Goal: Task Accomplishment & Management: Use online tool/utility

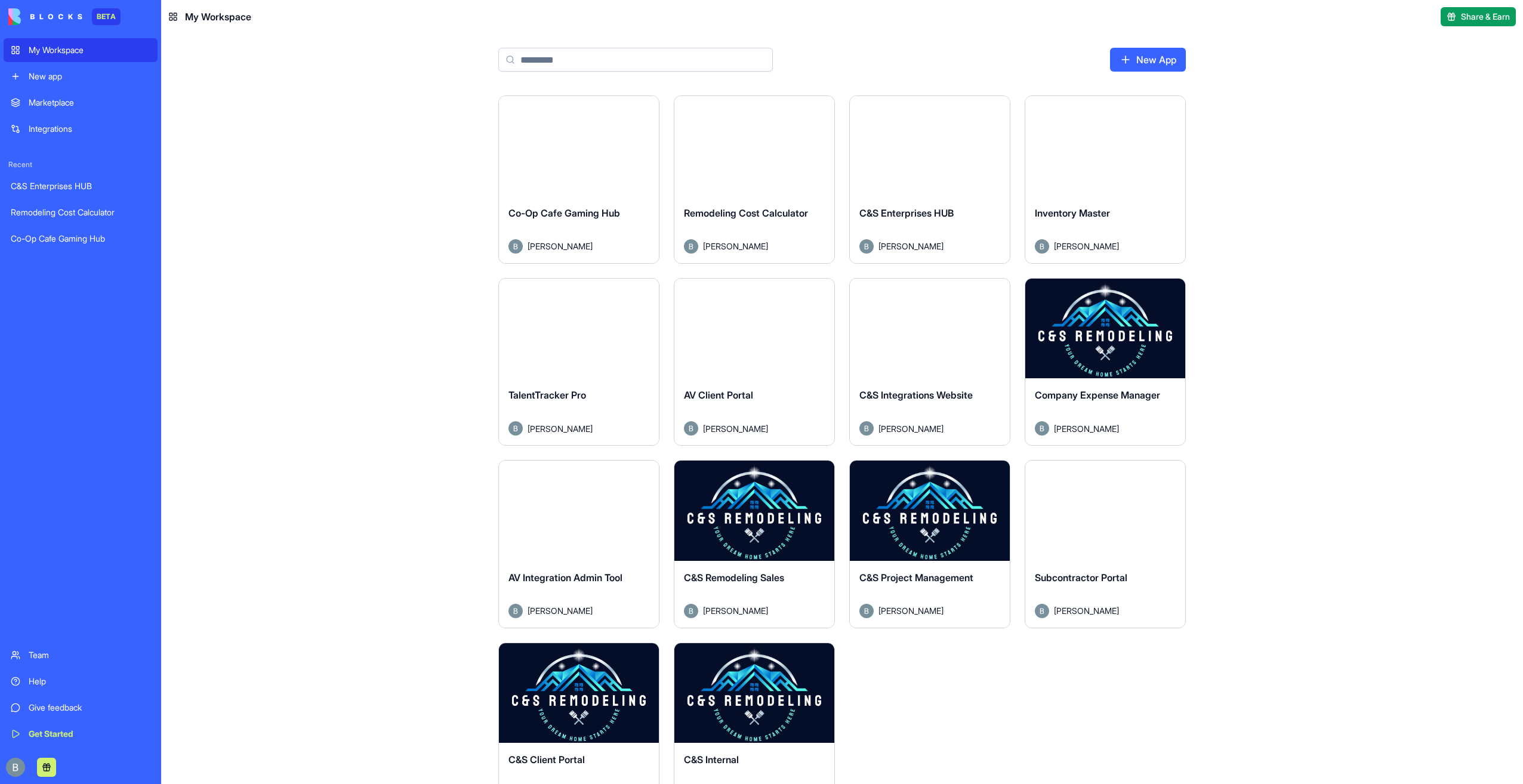
click at [920, 509] on button "Launch" at bounding box center [930, 510] width 90 height 24
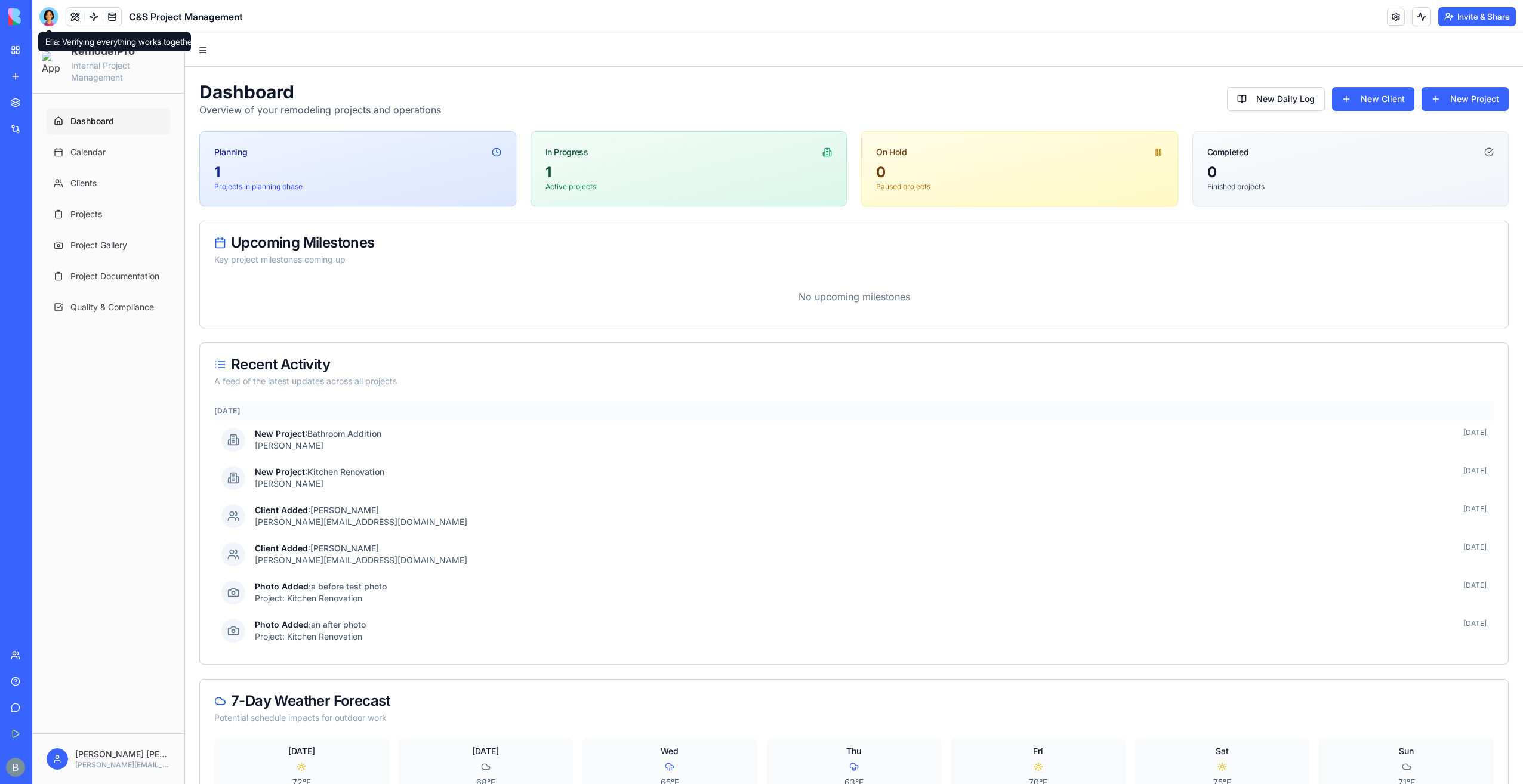
click at [48, 12] on div at bounding box center [49, 16] width 19 height 19
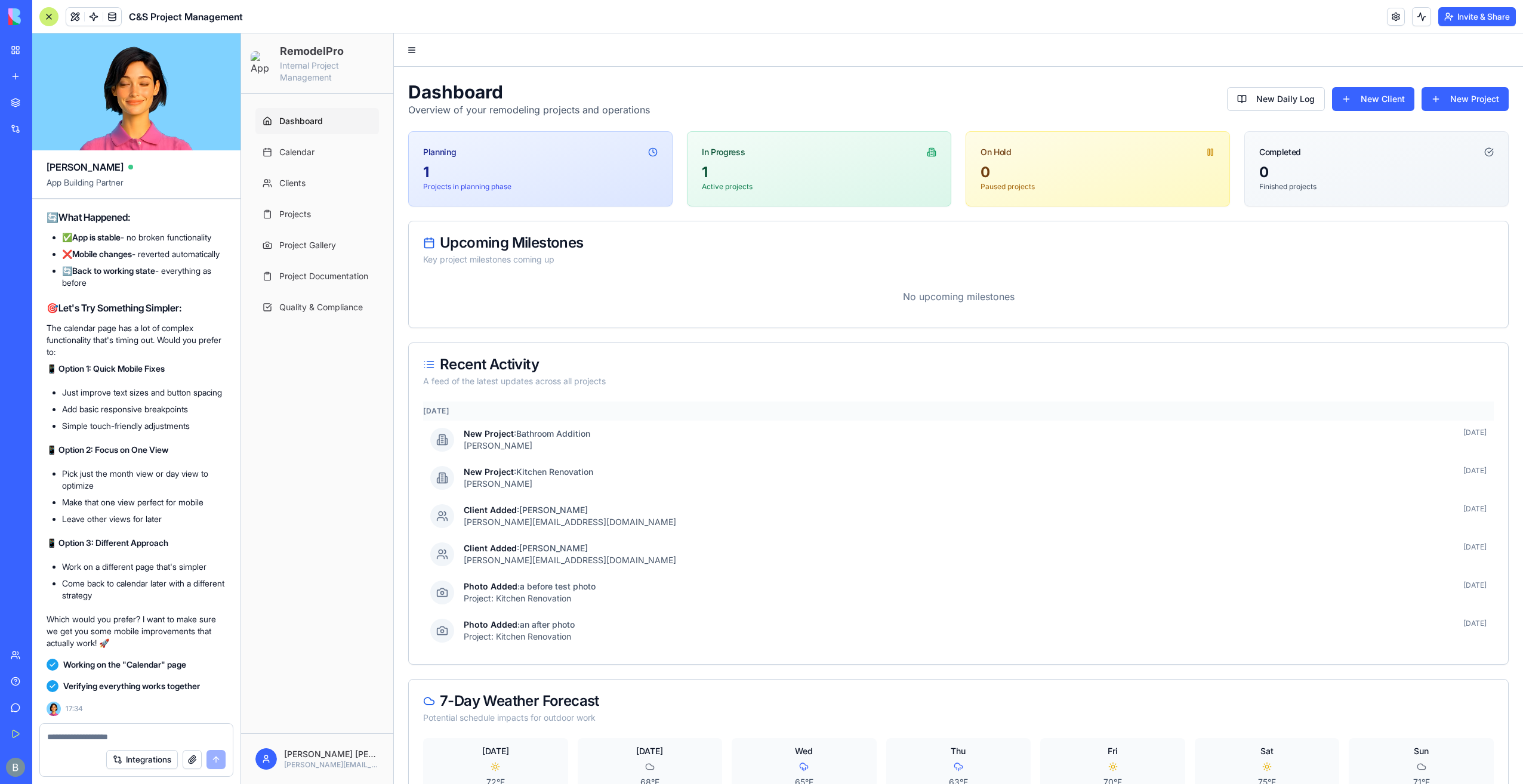
scroll to position [89073, 0]
click at [150, 729] on div at bounding box center [137, 733] width 193 height 19
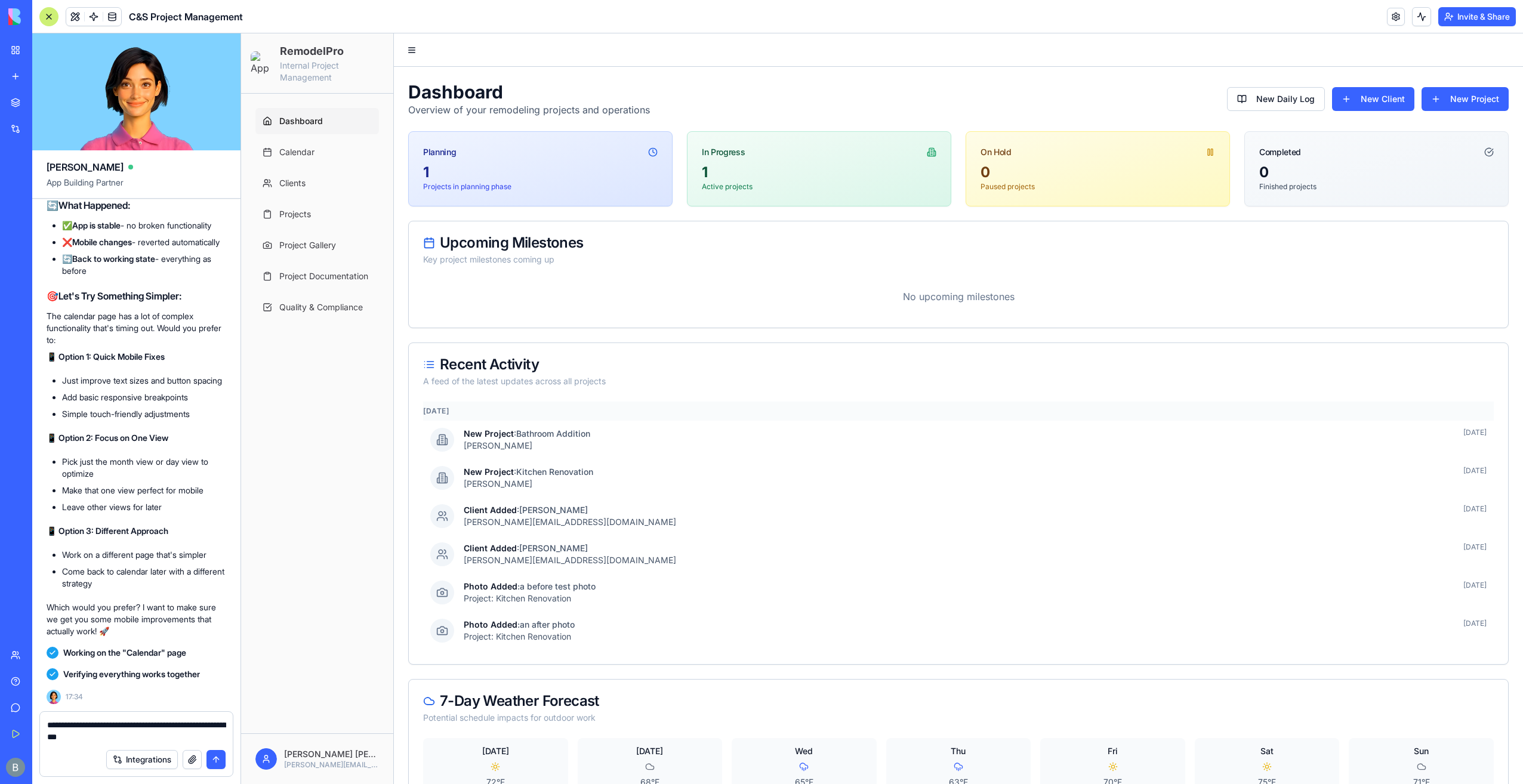
type textarea "**********"
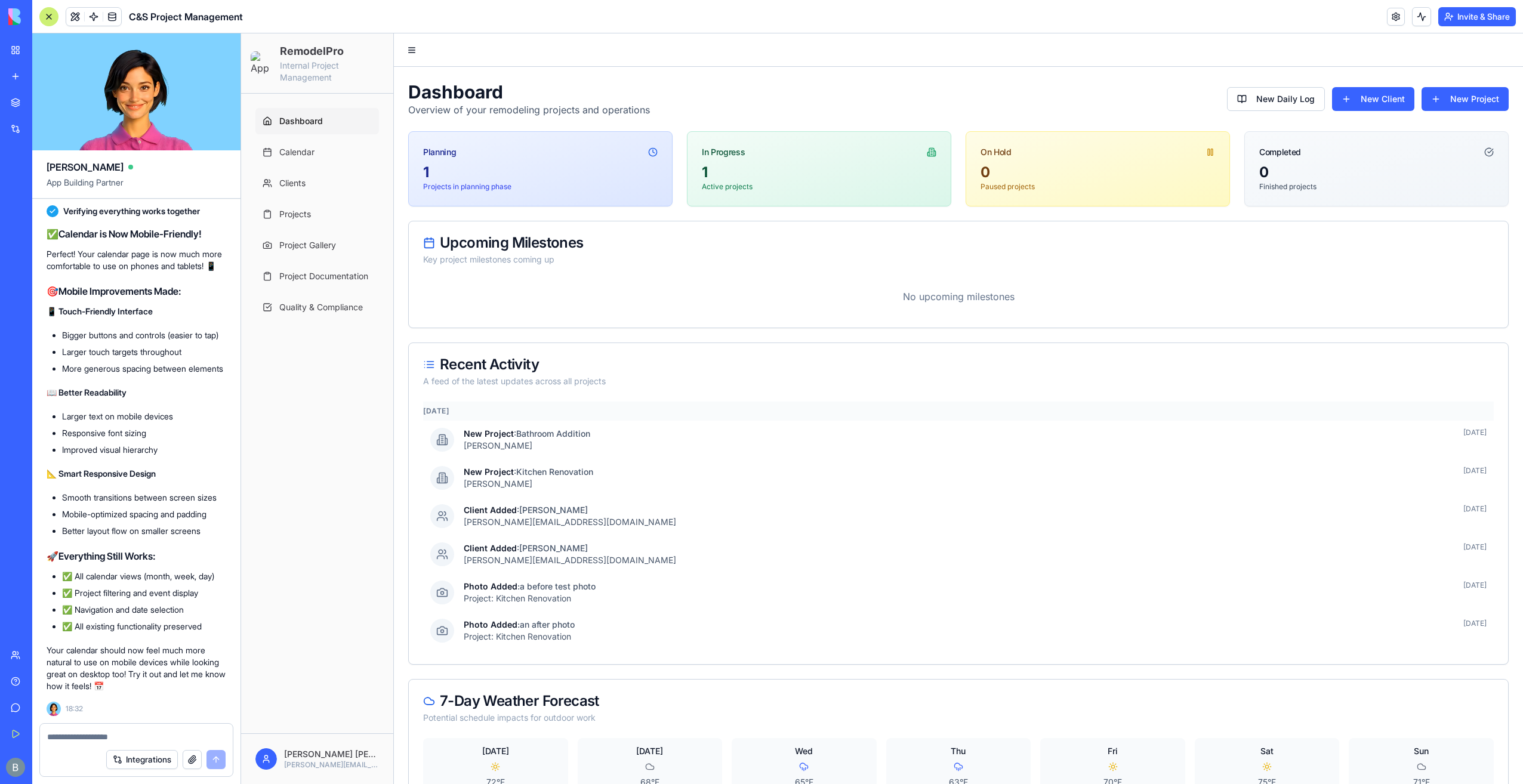
scroll to position [89787, 0]
click at [330, 162] on link "Calendar" at bounding box center [317, 152] width 124 height 27
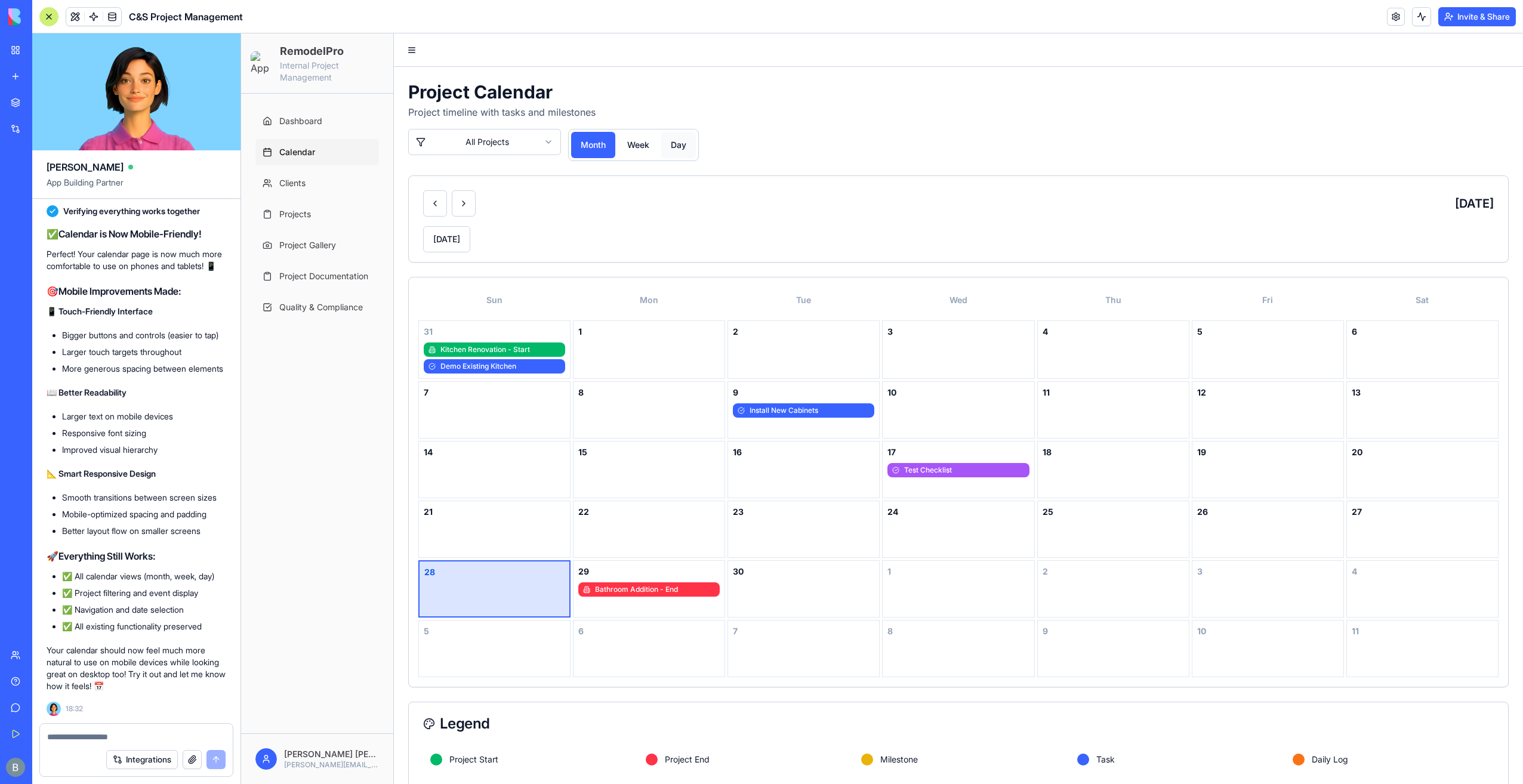
click at [678, 140] on button "day" at bounding box center [679, 145] width 35 height 27
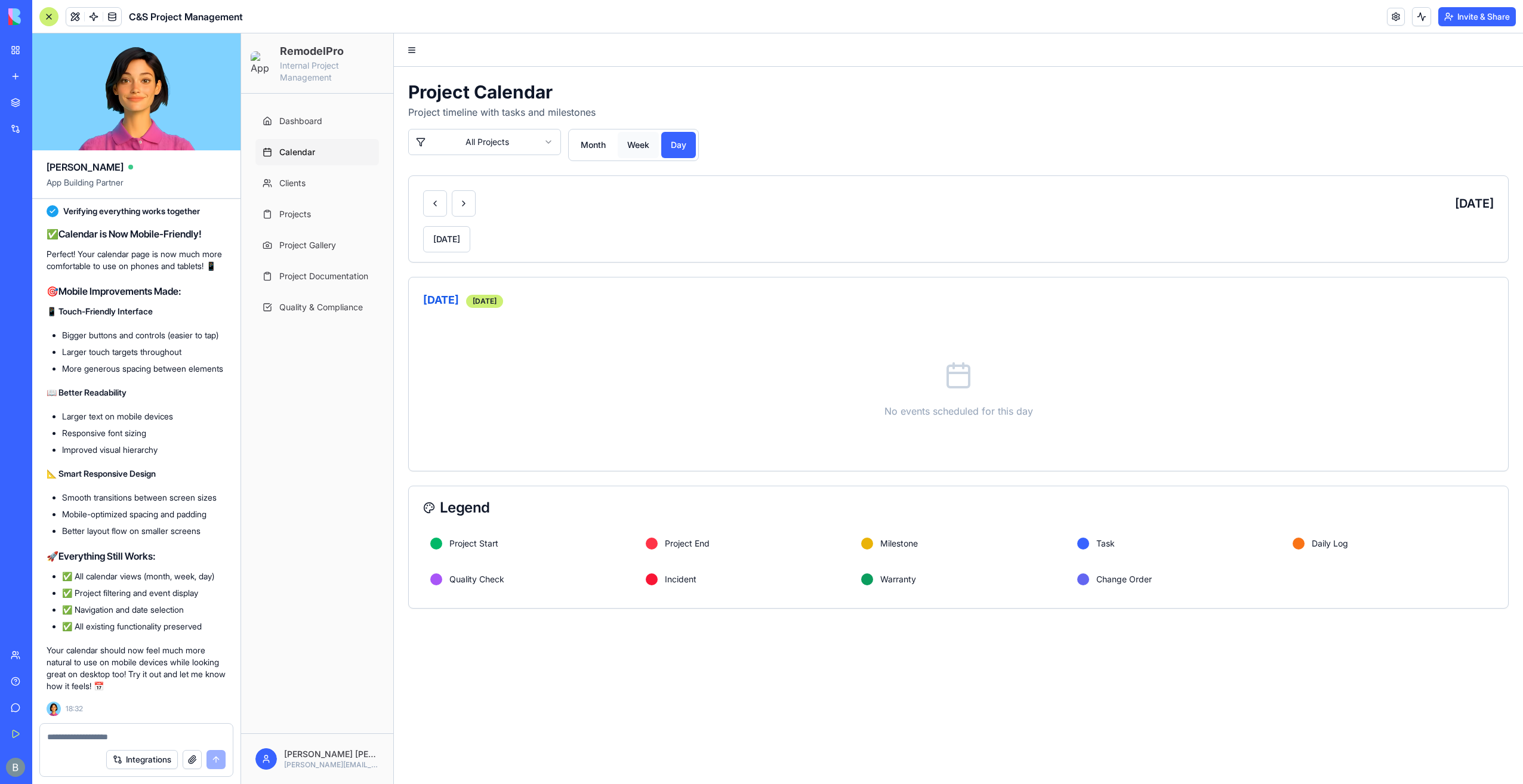
click at [635, 141] on button "week" at bounding box center [639, 145] width 41 height 27
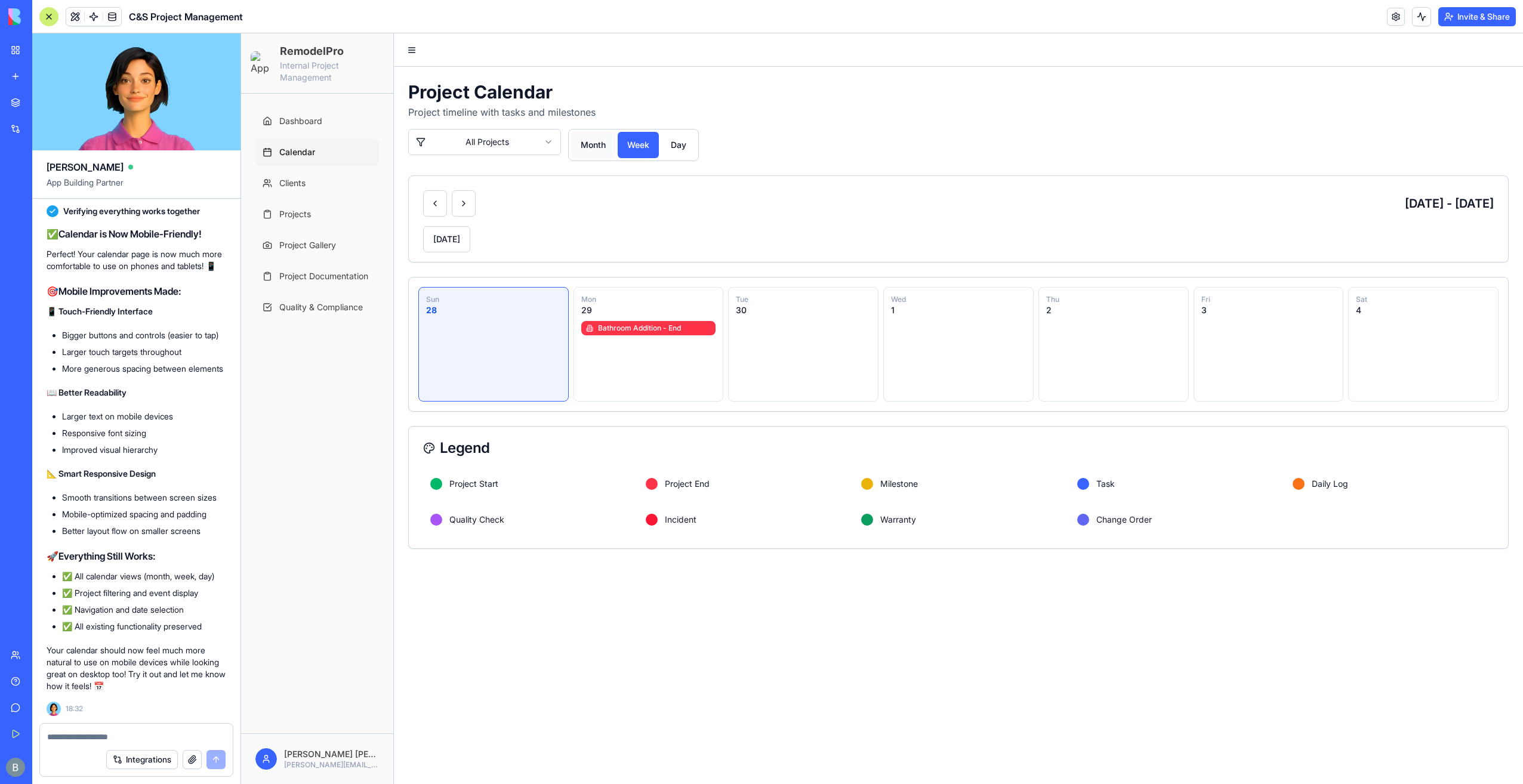
click at [596, 141] on button "month" at bounding box center [593, 145] width 44 height 27
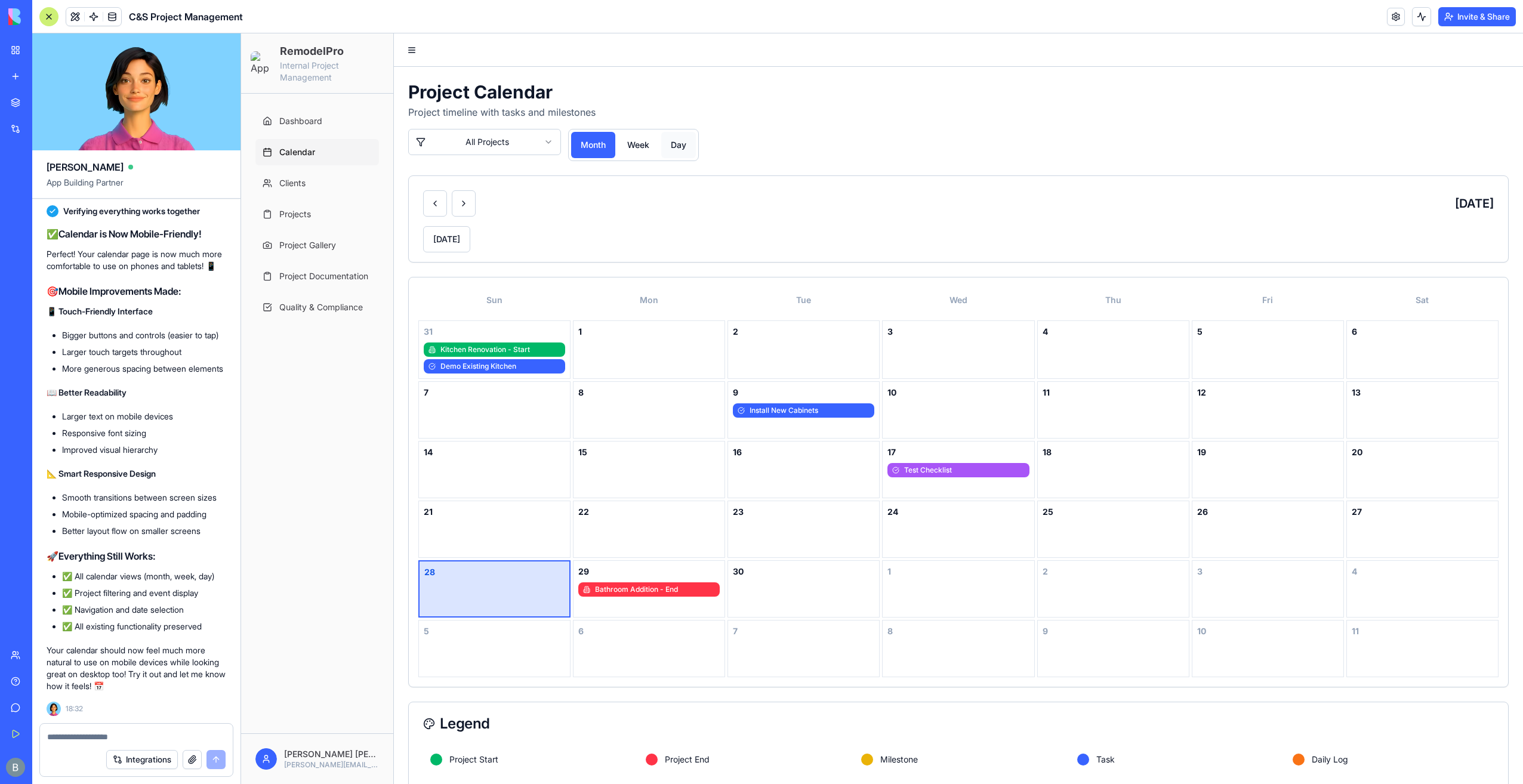
click at [686, 141] on button "day" at bounding box center [679, 145] width 35 height 27
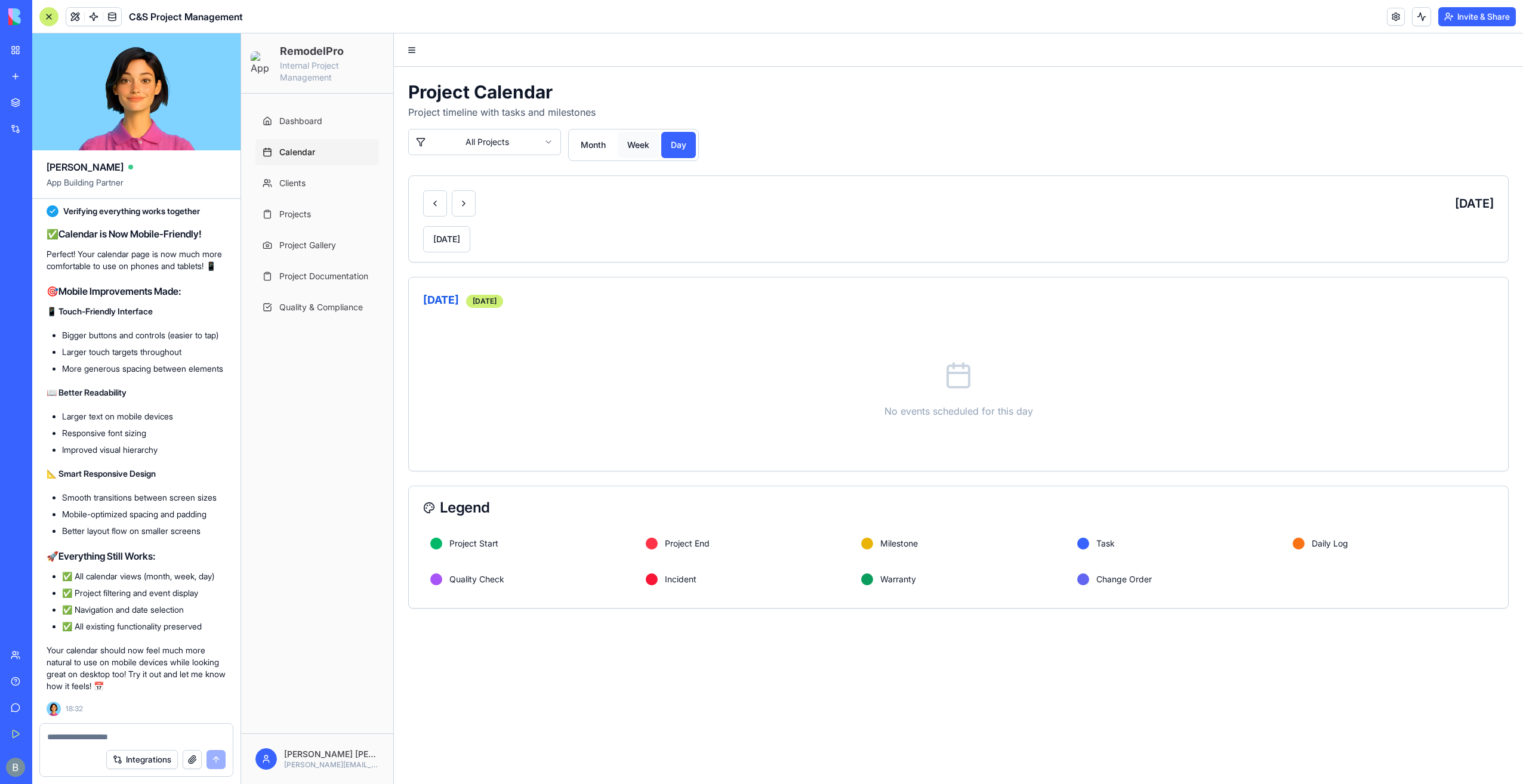
click at [643, 138] on button "week" at bounding box center [639, 145] width 41 height 27
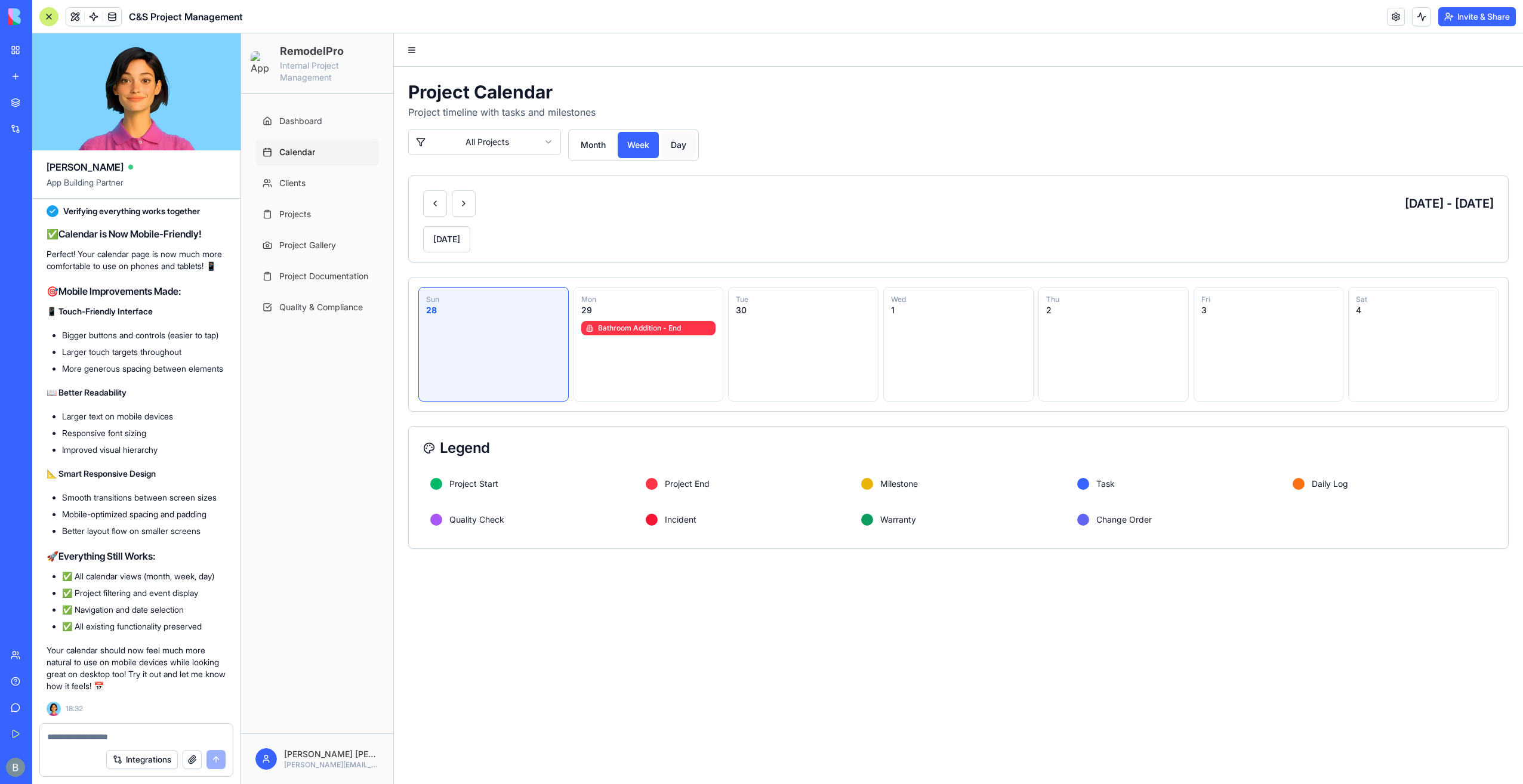
drag, startPoint x: 684, startPoint y: 142, endPoint x: 674, endPoint y: 143, distance: 10.0
click at [680, 143] on button "day" at bounding box center [679, 145] width 35 height 27
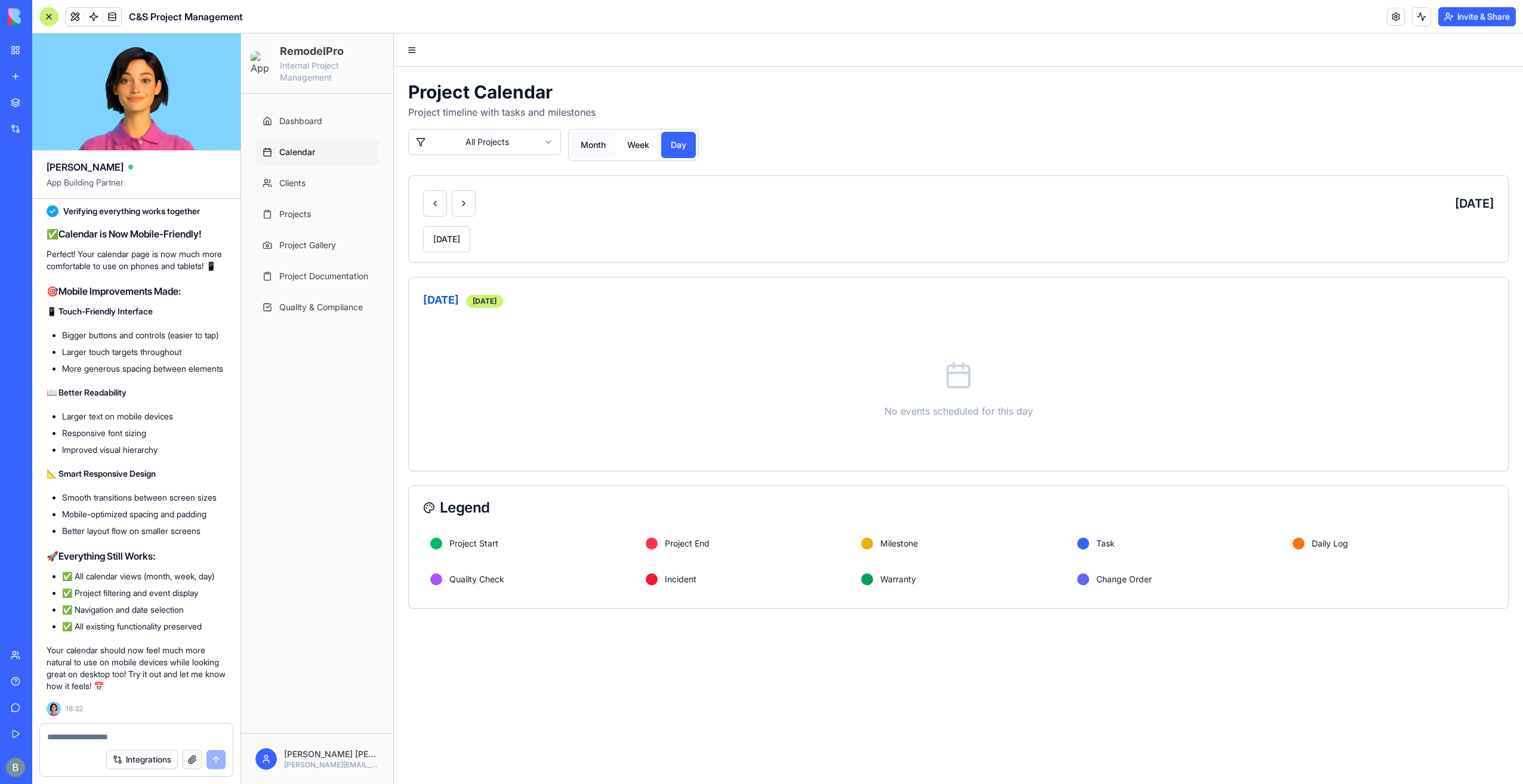
click at [599, 141] on button "month" at bounding box center [593, 145] width 44 height 27
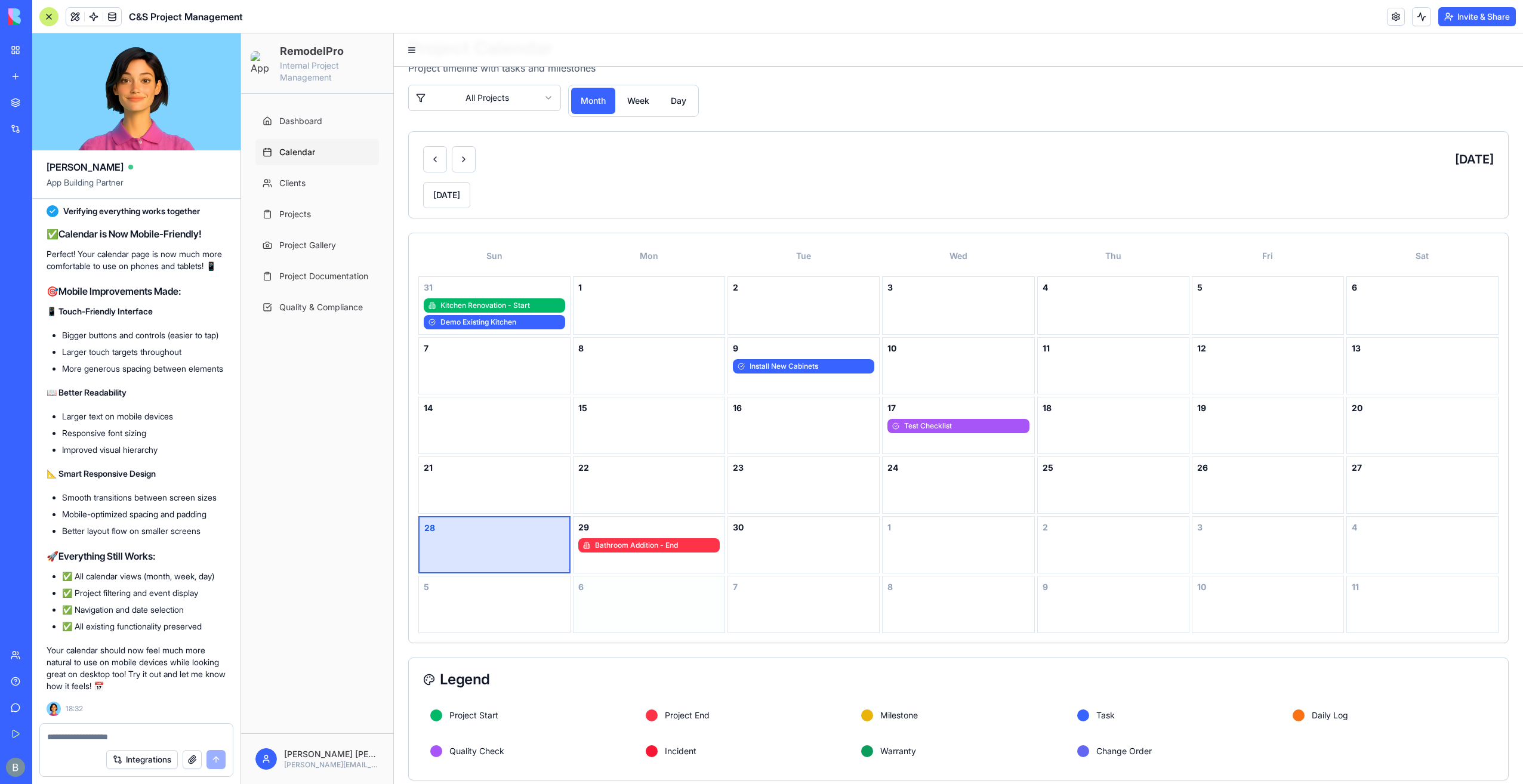
scroll to position [52, 0]
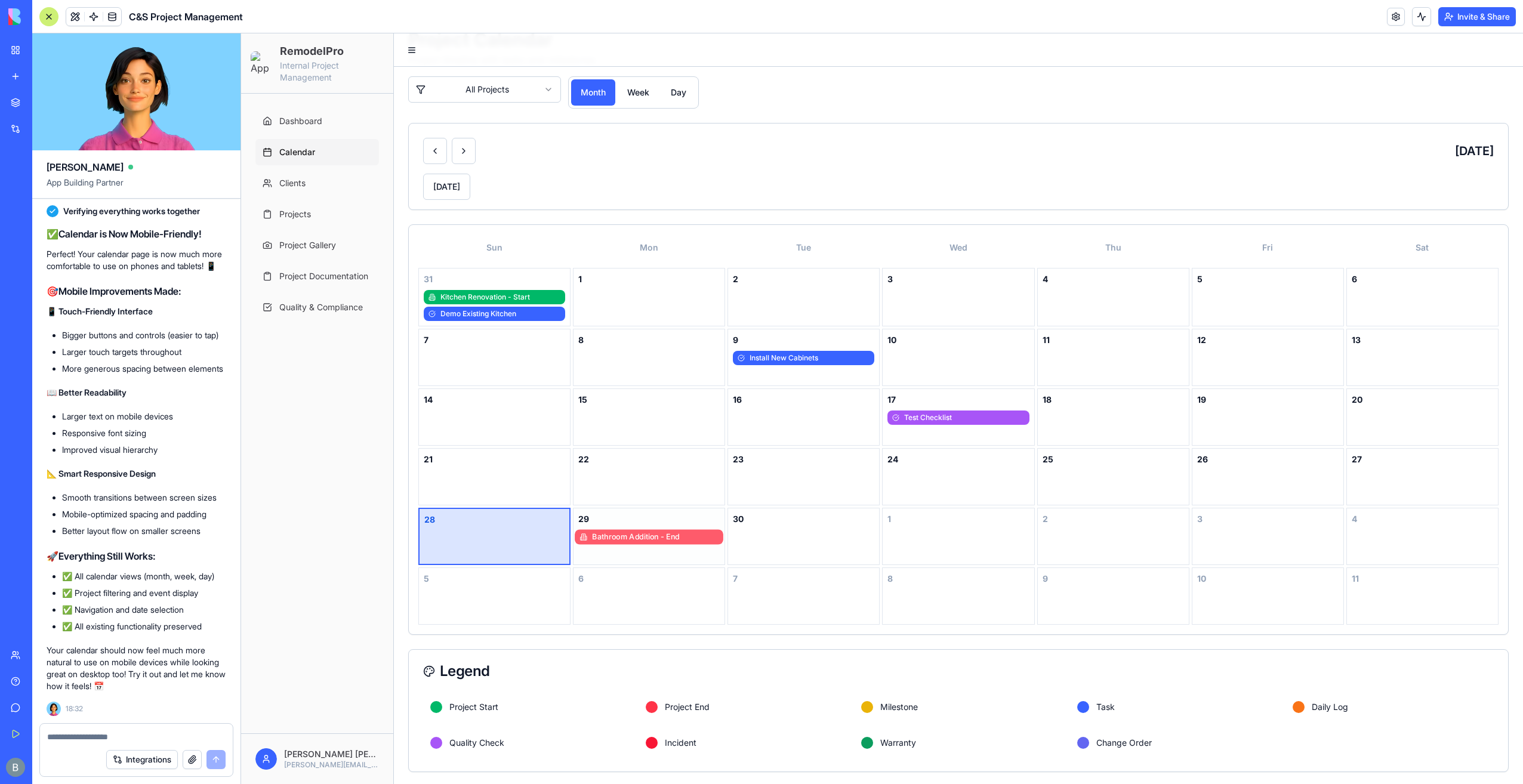
click at [651, 532] on span "Bathroom Addition - End" at bounding box center [636, 537] width 87 height 10
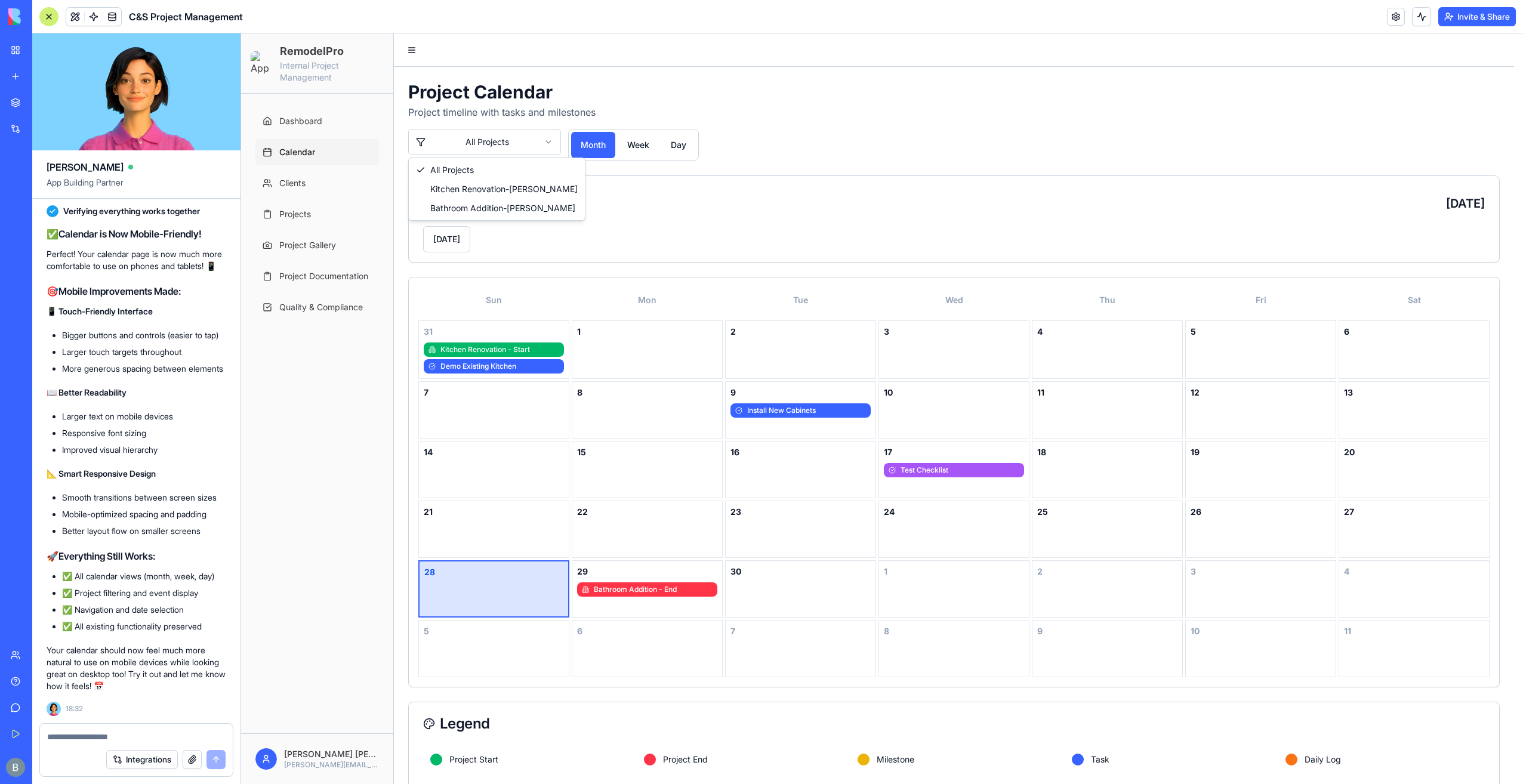
click at [486, 146] on html "RemodelPro Internal Project Management Dashboard Calendar Clients Projects Proj…" at bounding box center [882, 436] width 1282 height 805
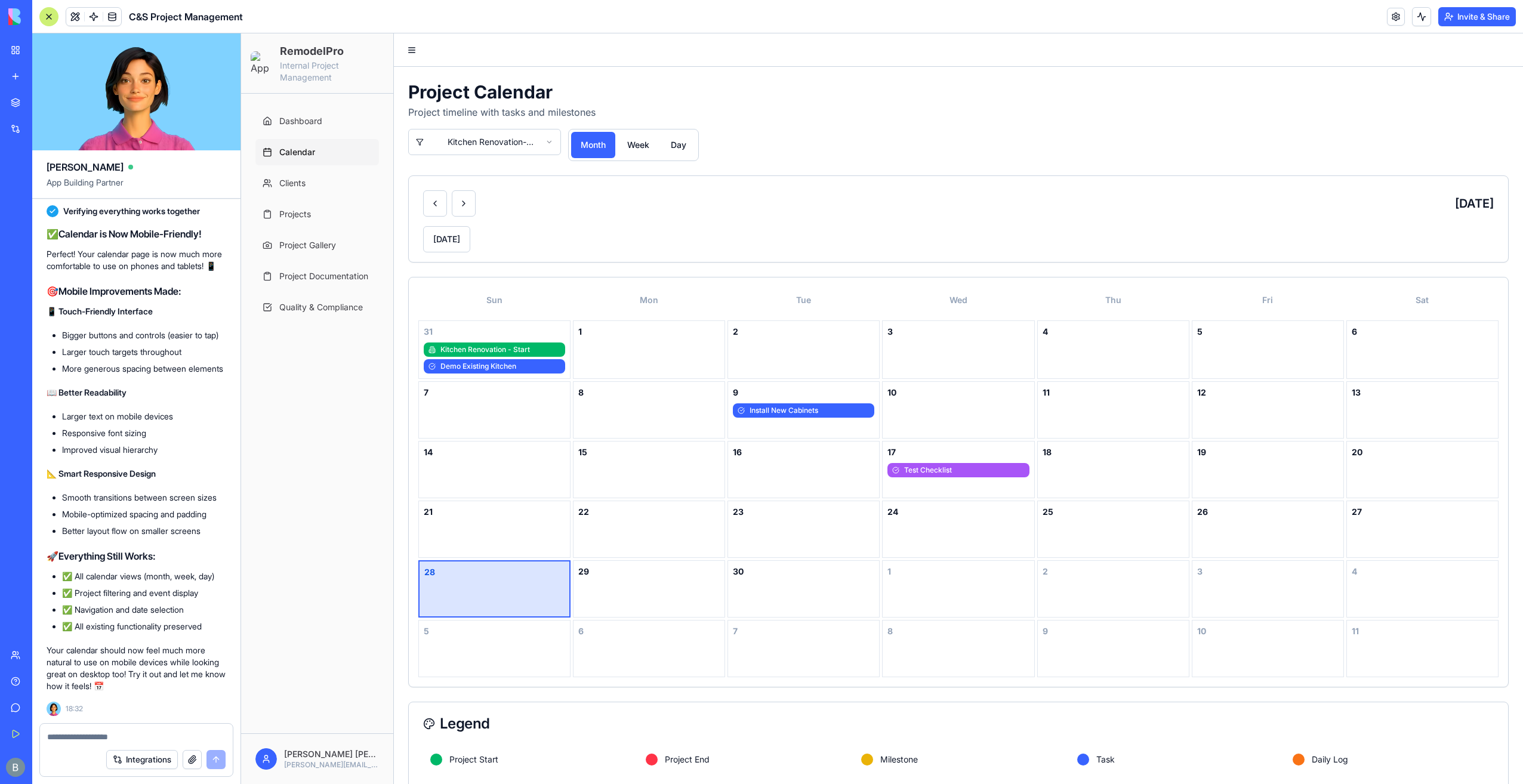
click at [493, 143] on html "RemodelPro Internal Project Management Dashboard Calendar Clients Projects Proj…" at bounding box center [882, 436] width 1282 height 805
click at [419, 55] on button "Toggle Navigation Menu" at bounding box center [411, 50] width 17 height 17
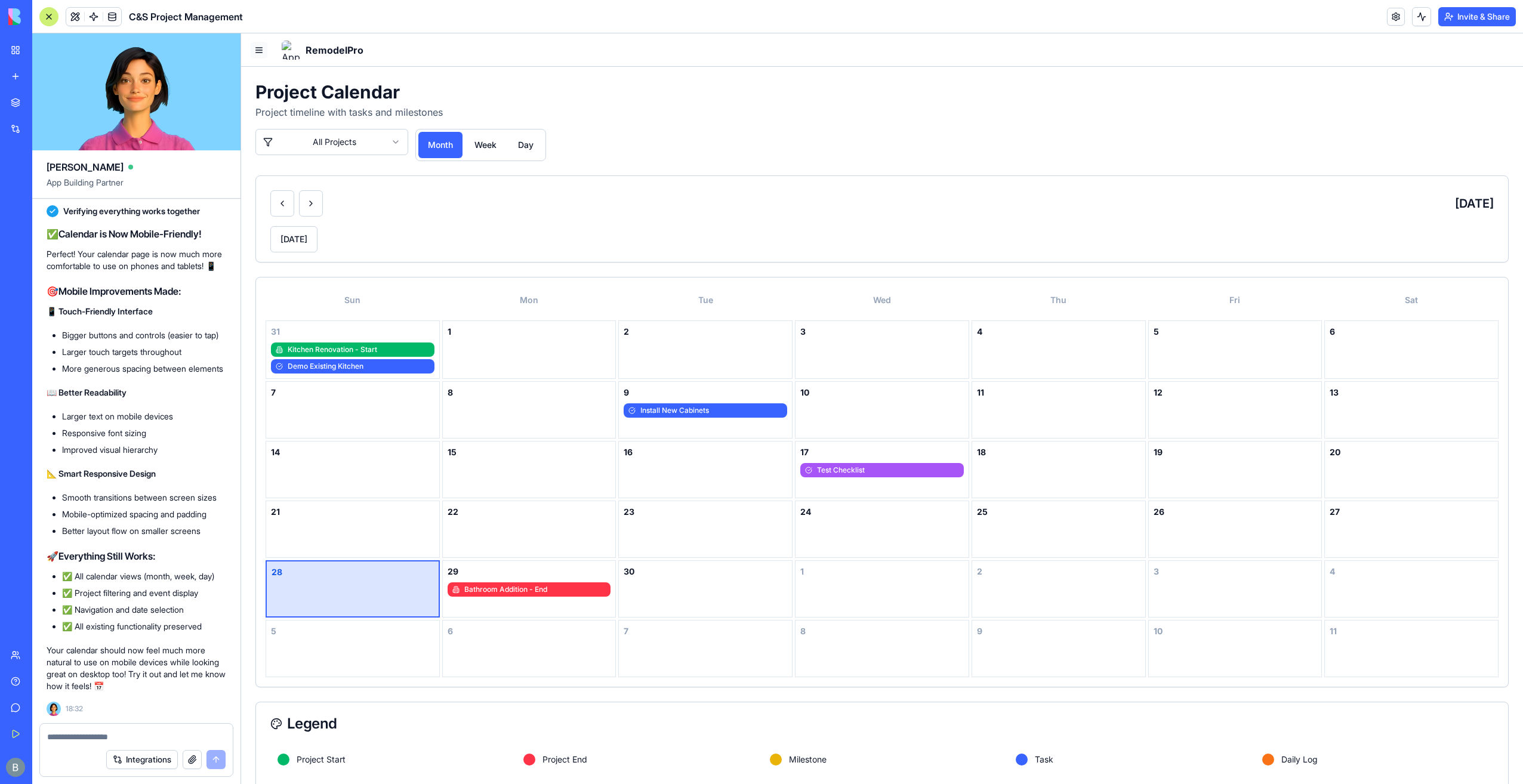
click at [263, 49] on button "Toggle Navigation Menu" at bounding box center [259, 50] width 17 height 17
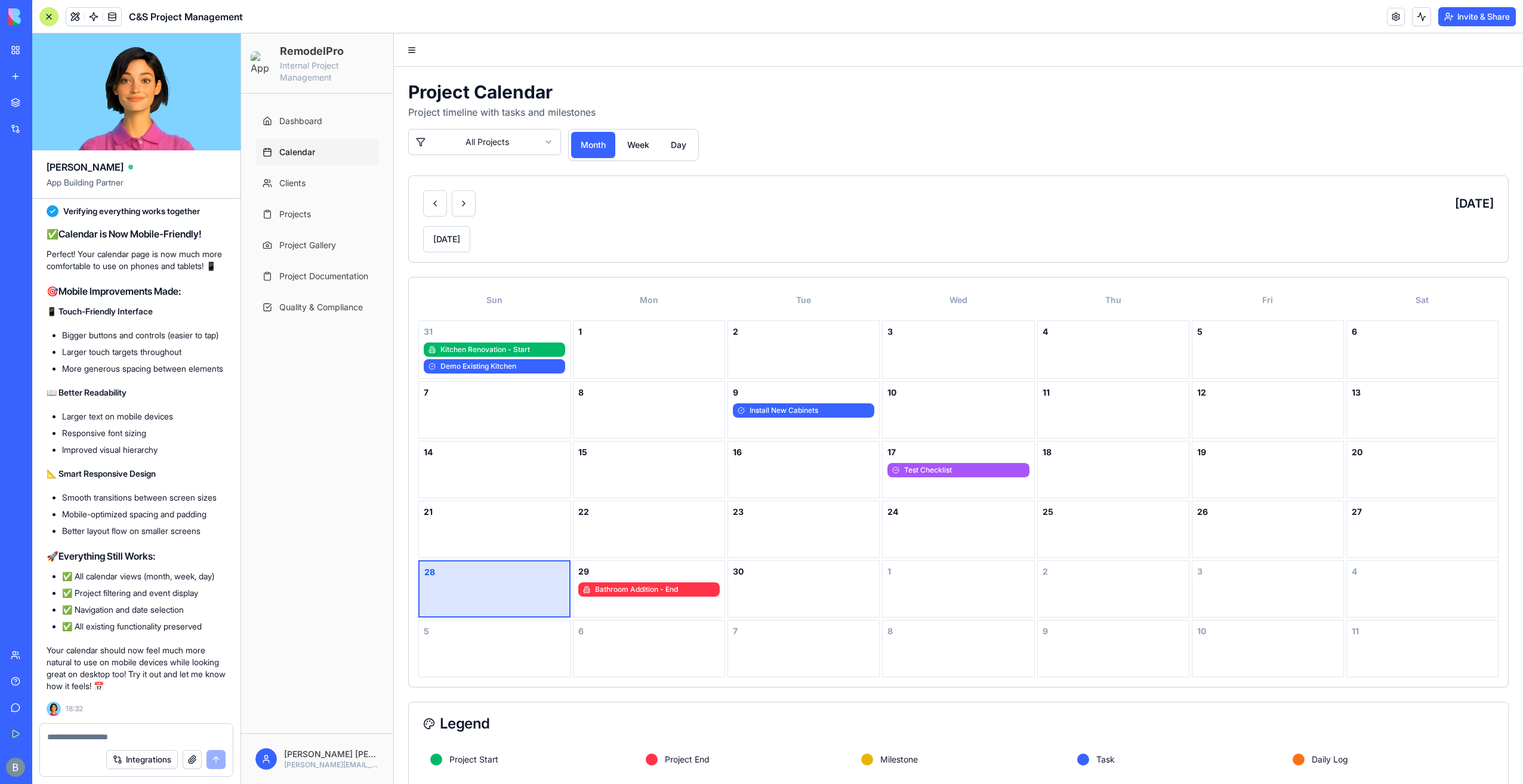
click at [90, 734] on textarea at bounding box center [137, 737] width 179 height 12
type textarea "**********"
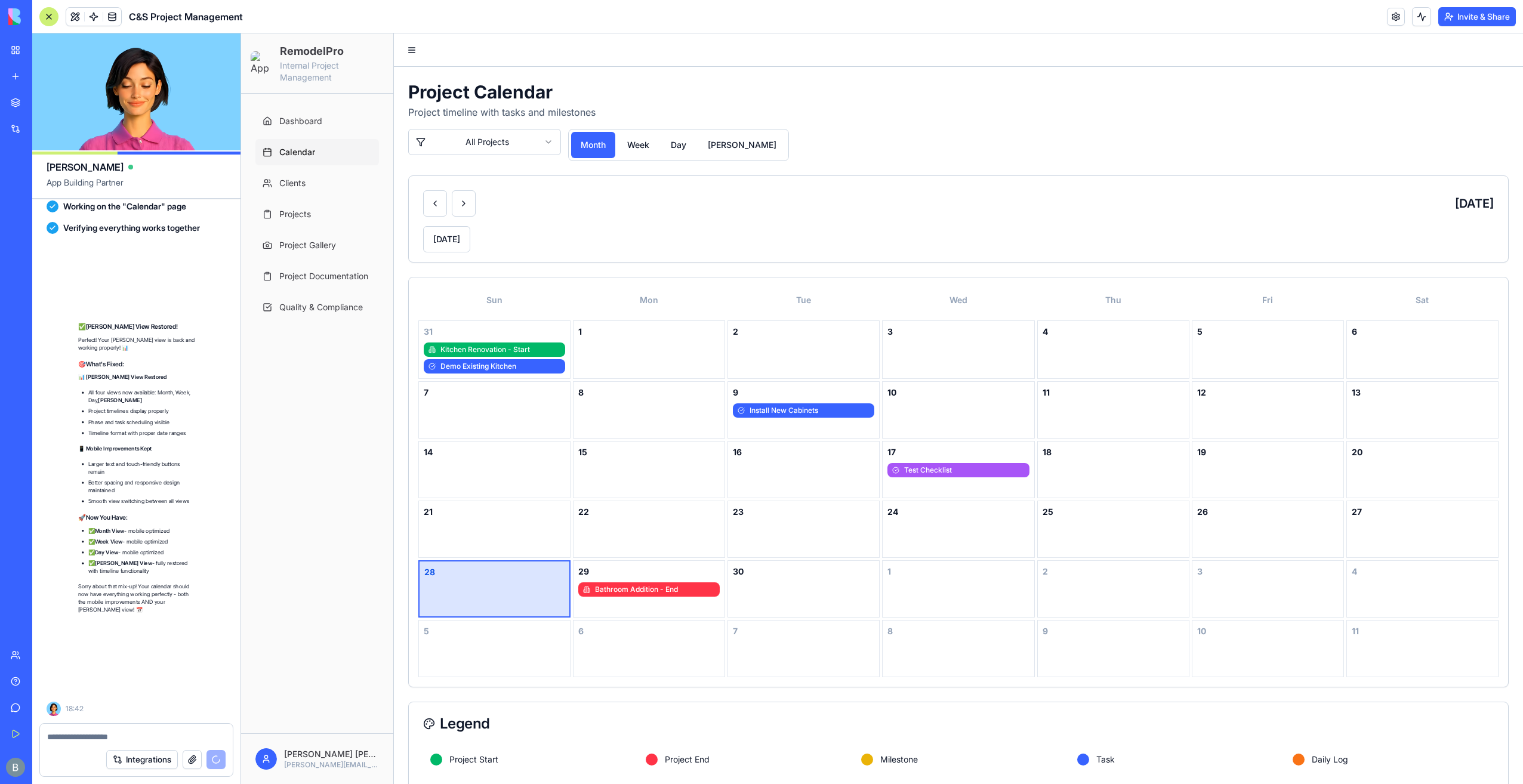
scroll to position [90436, 0]
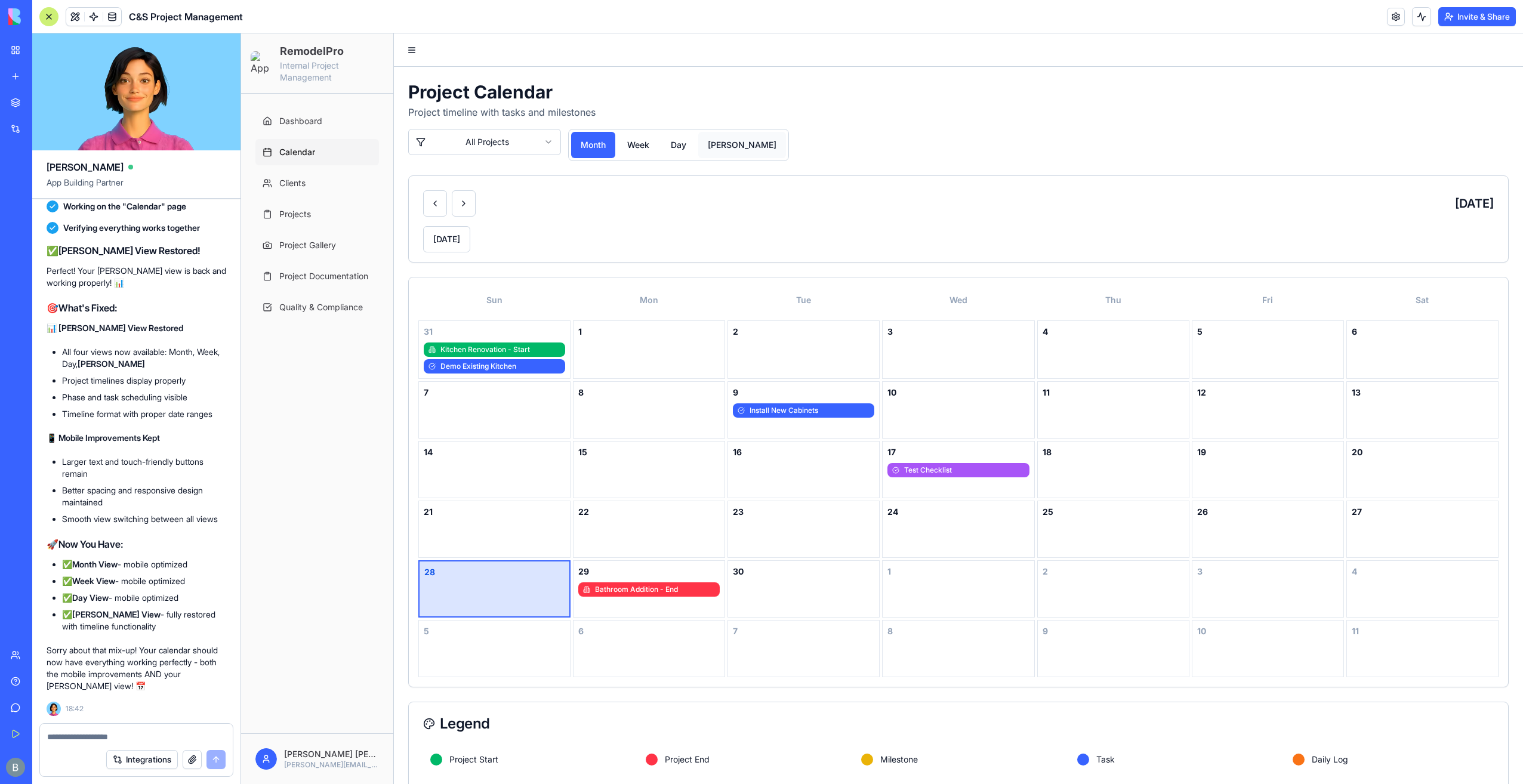
click at [729, 146] on button "[PERSON_NAME]" at bounding box center [743, 145] width 88 height 27
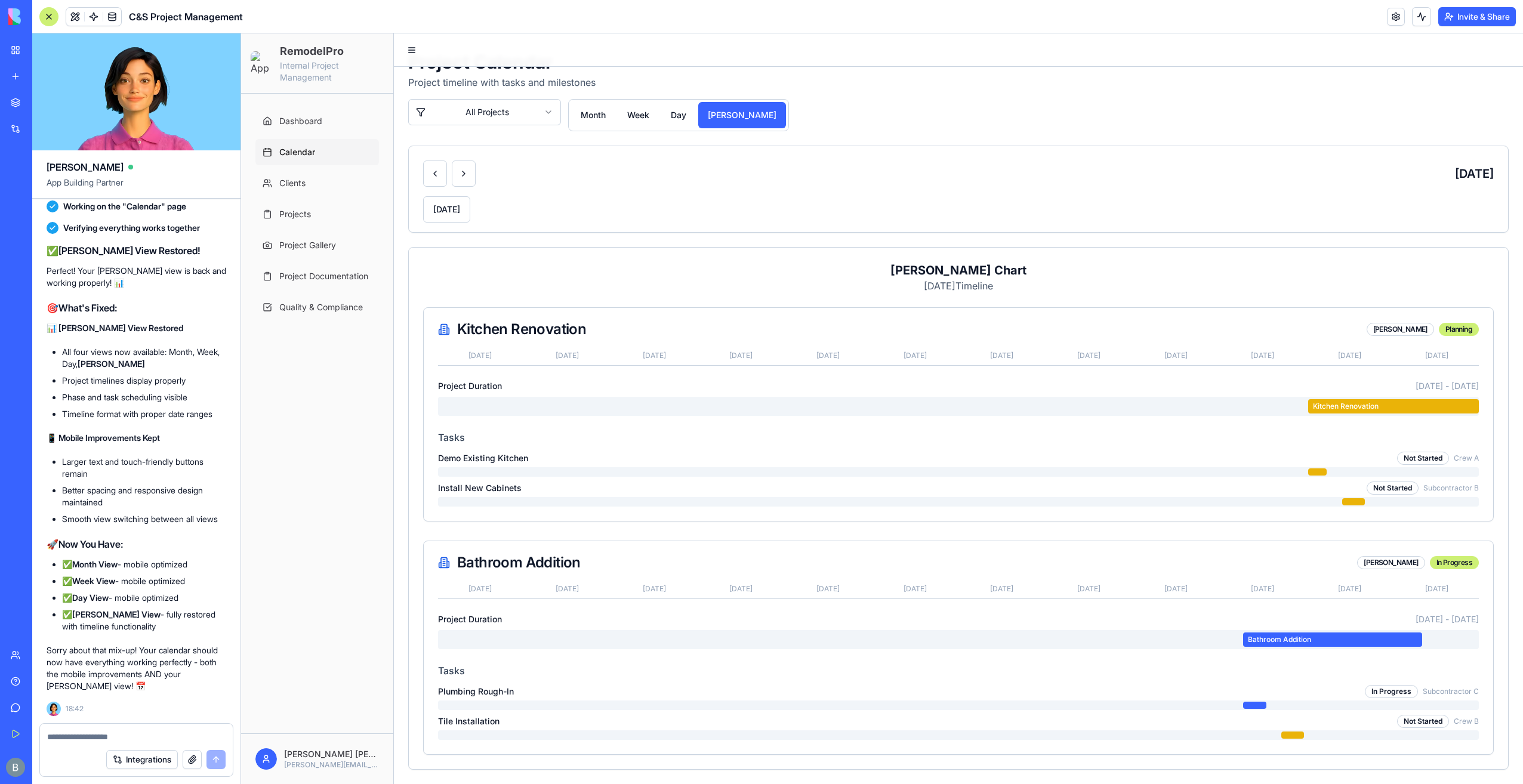
scroll to position [162, 0]
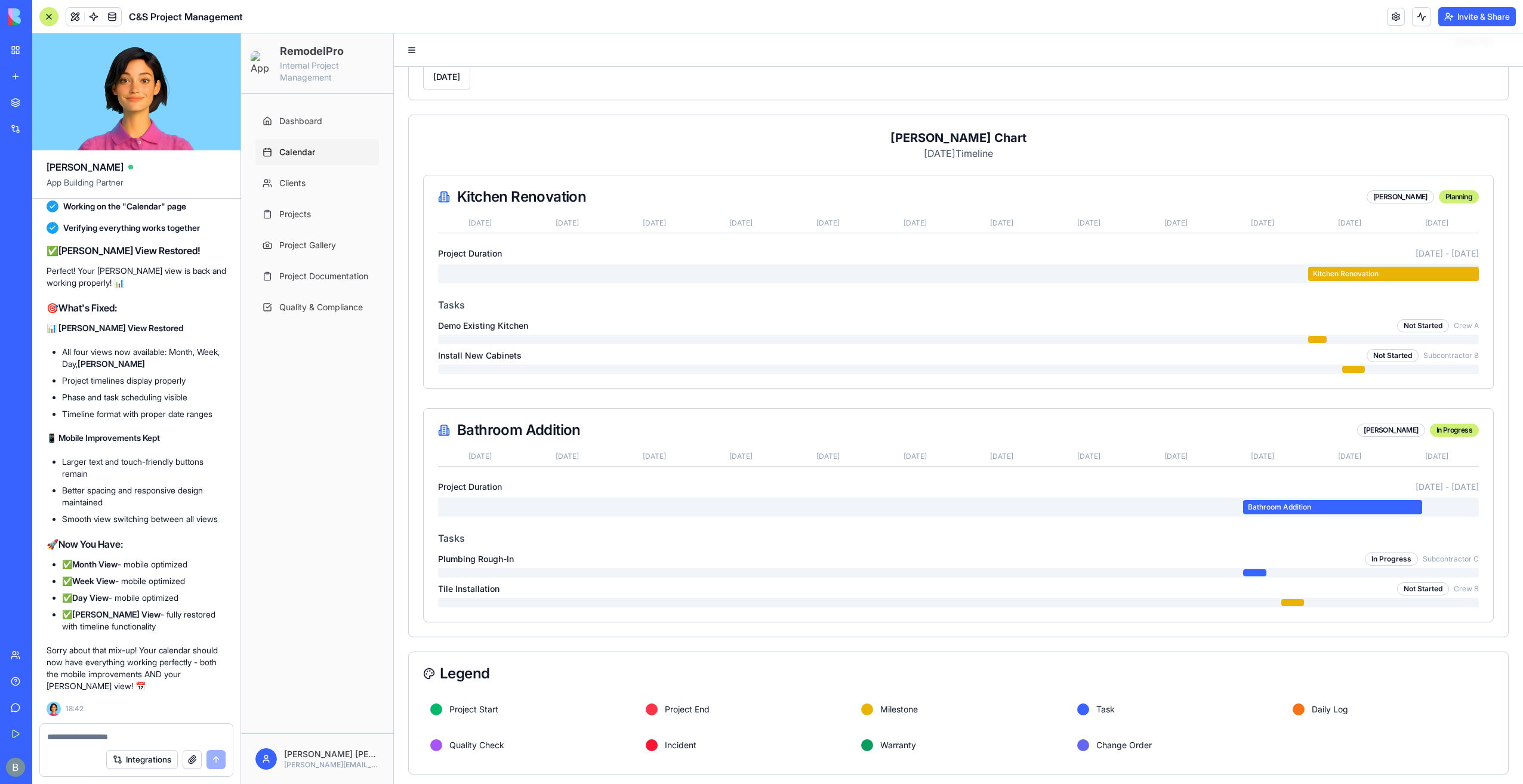
click at [1381, 427] on div "Sarah Johnson" at bounding box center [1391, 430] width 68 height 13
drag, startPoint x: 1355, startPoint y: 267, endPoint x: 1274, endPoint y: 250, distance: 82.8
click at [1252, 257] on div "Project Duration 8/31/2025 - 10/14/2025 Kitchen Renovation" at bounding box center [958, 265] width 1041 height 36
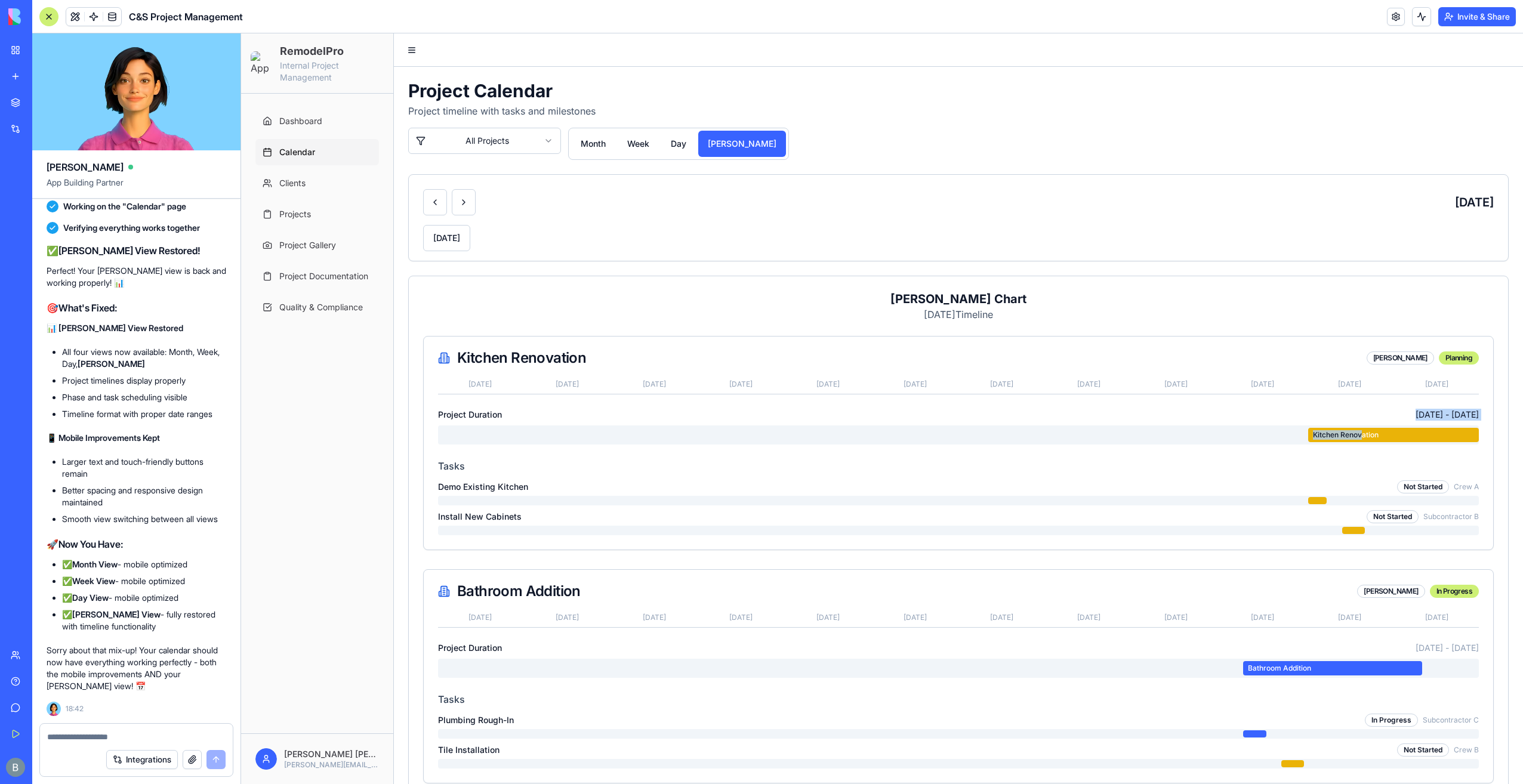
scroll to position [0, 0]
click at [155, 737] on textarea at bounding box center [137, 737] width 179 height 12
type textarea "*******"
click at [457, 201] on button at bounding box center [463, 203] width 24 height 27
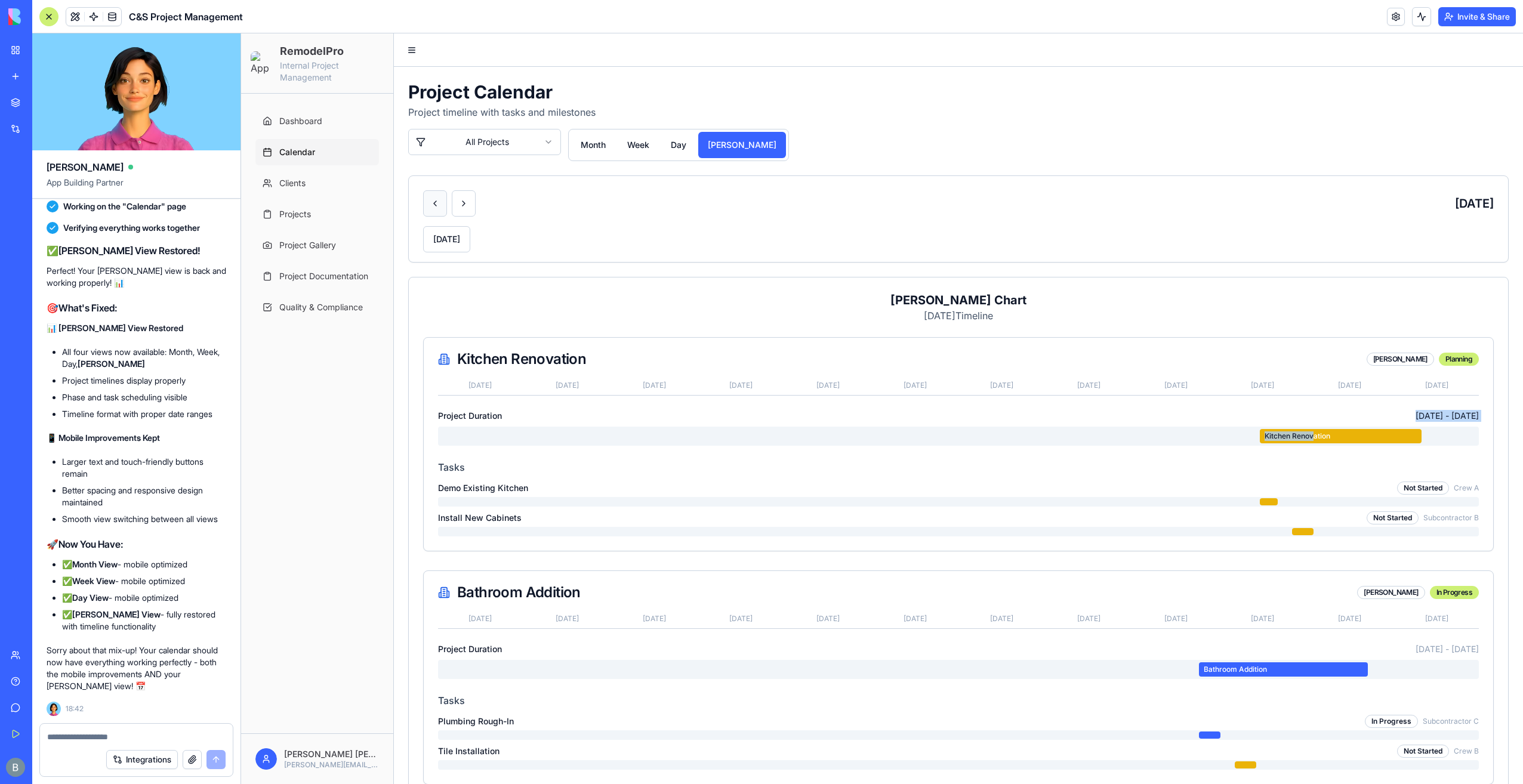
click at [426, 200] on button at bounding box center [434, 203] width 24 height 27
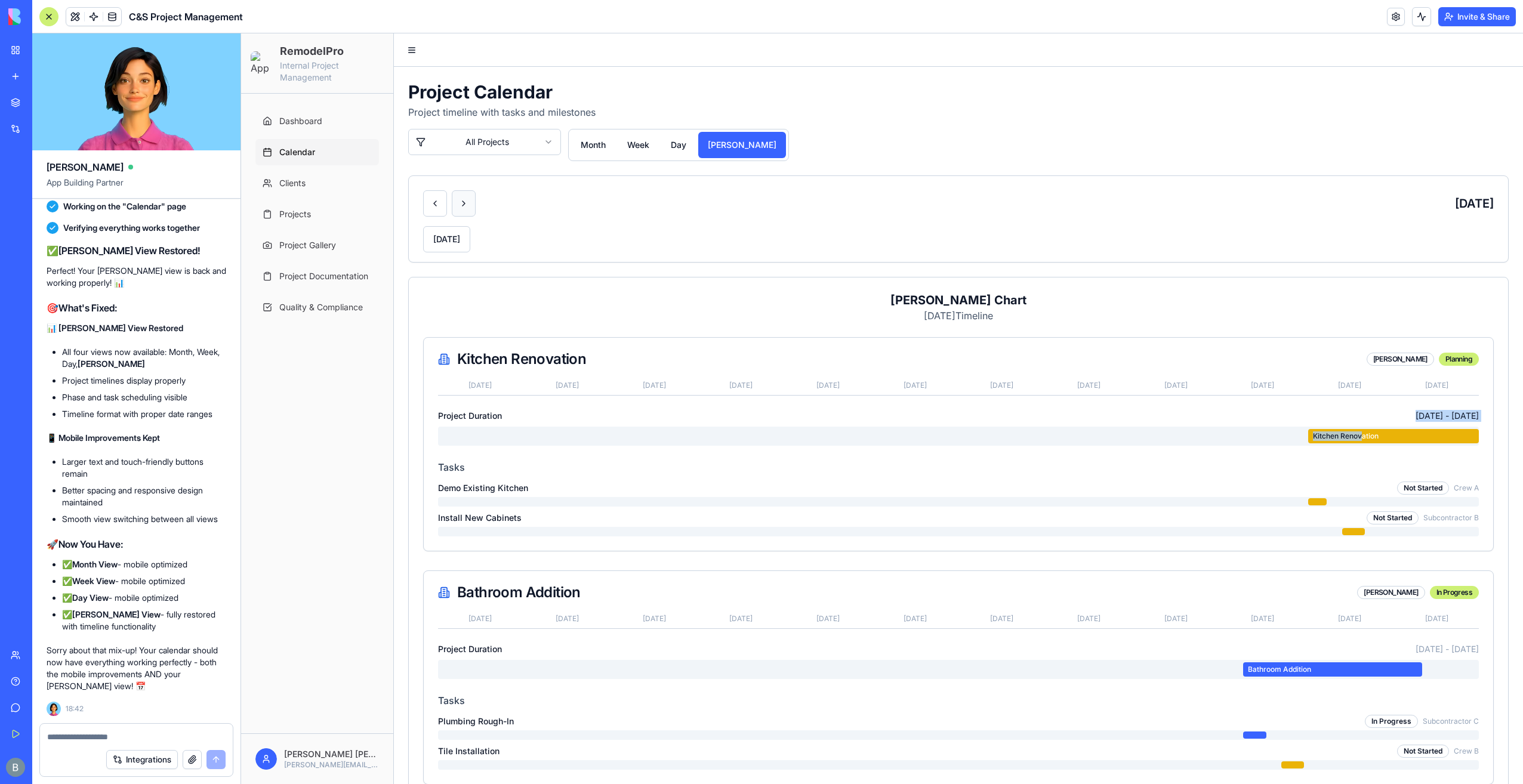
click at [465, 198] on button at bounding box center [463, 203] width 24 height 27
click at [465, 199] on button at bounding box center [463, 203] width 24 height 27
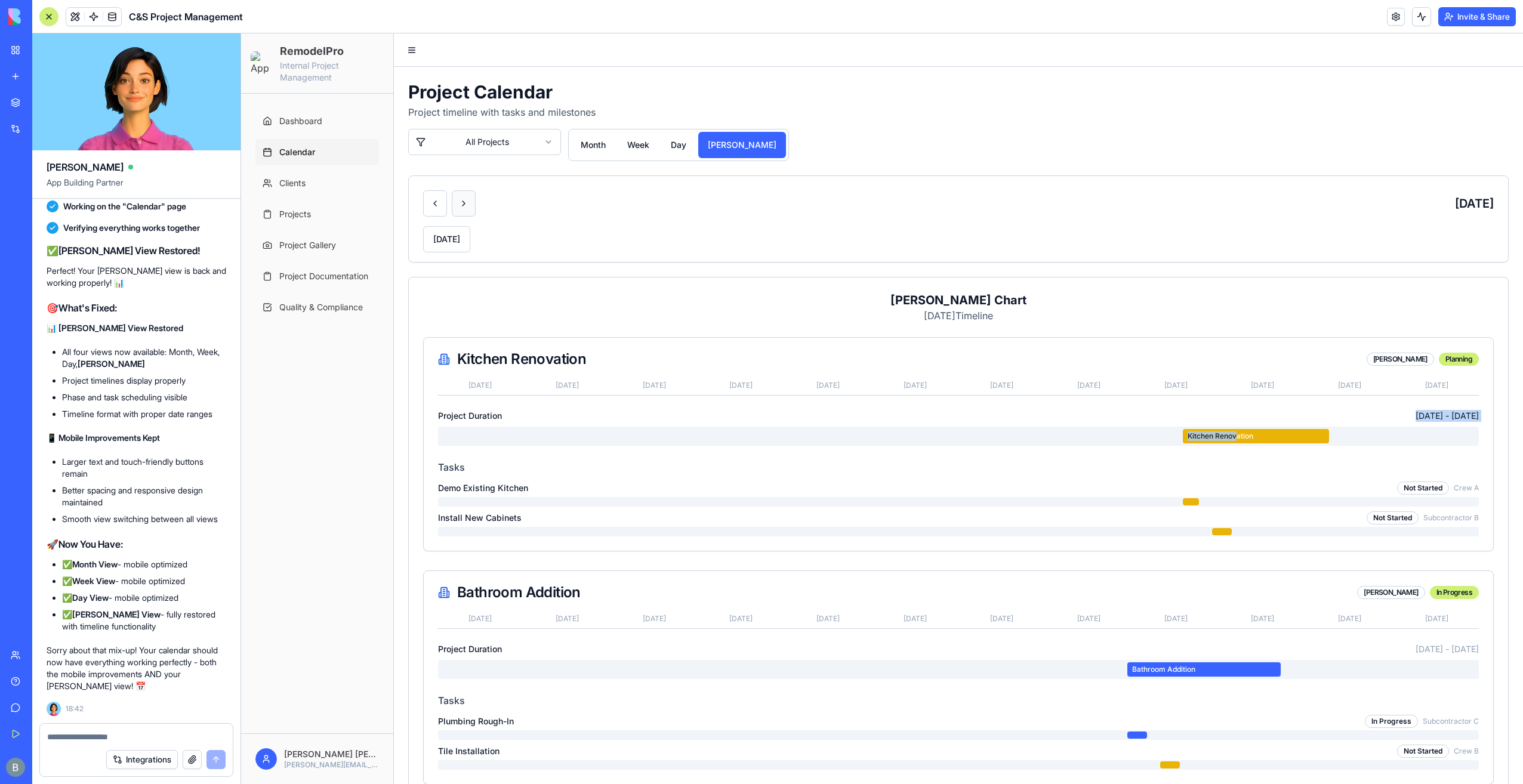
click at [465, 199] on button at bounding box center [463, 203] width 24 height 27
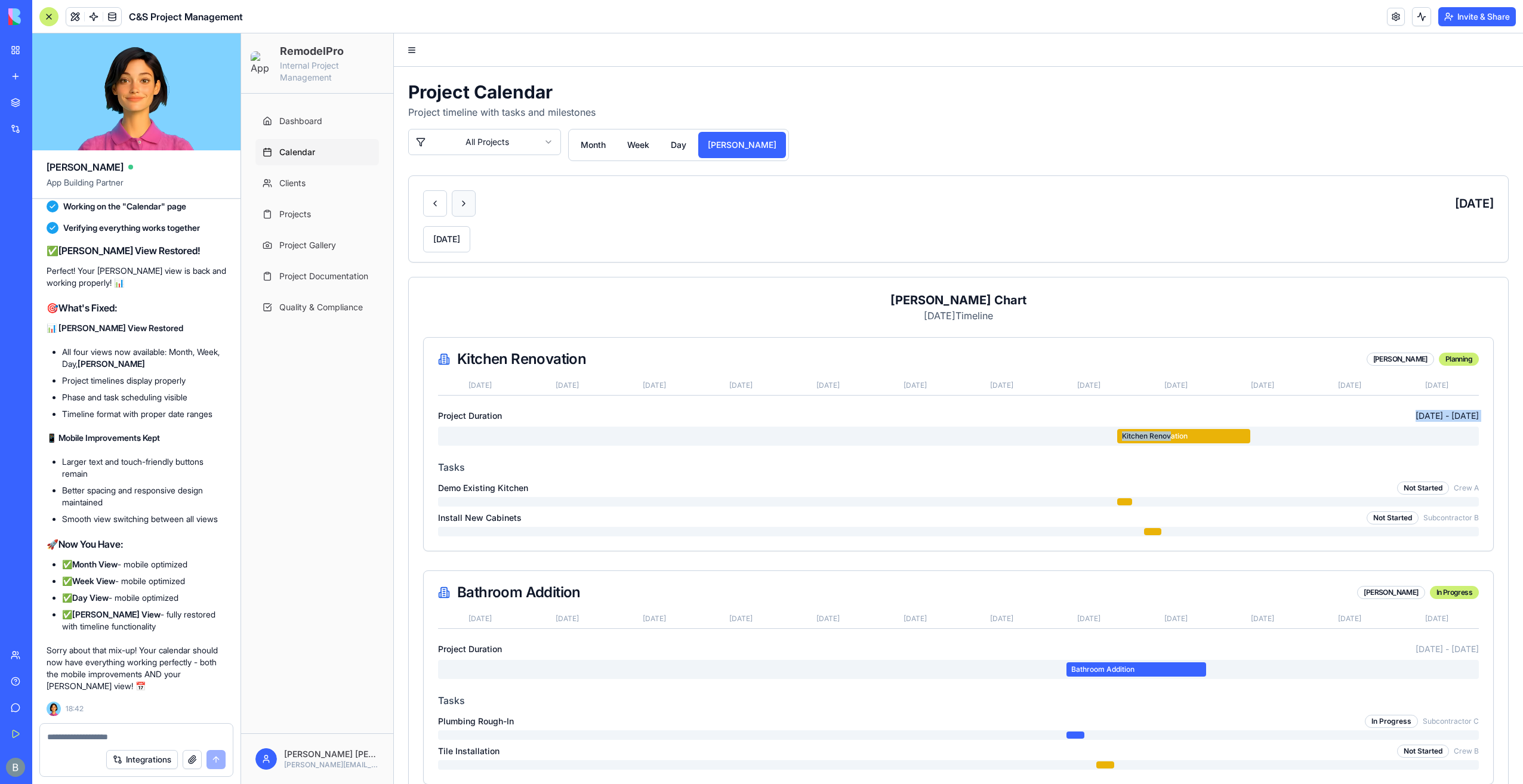
click at [465, 200] on button at bounding box center [463, 203] width 24 height 27
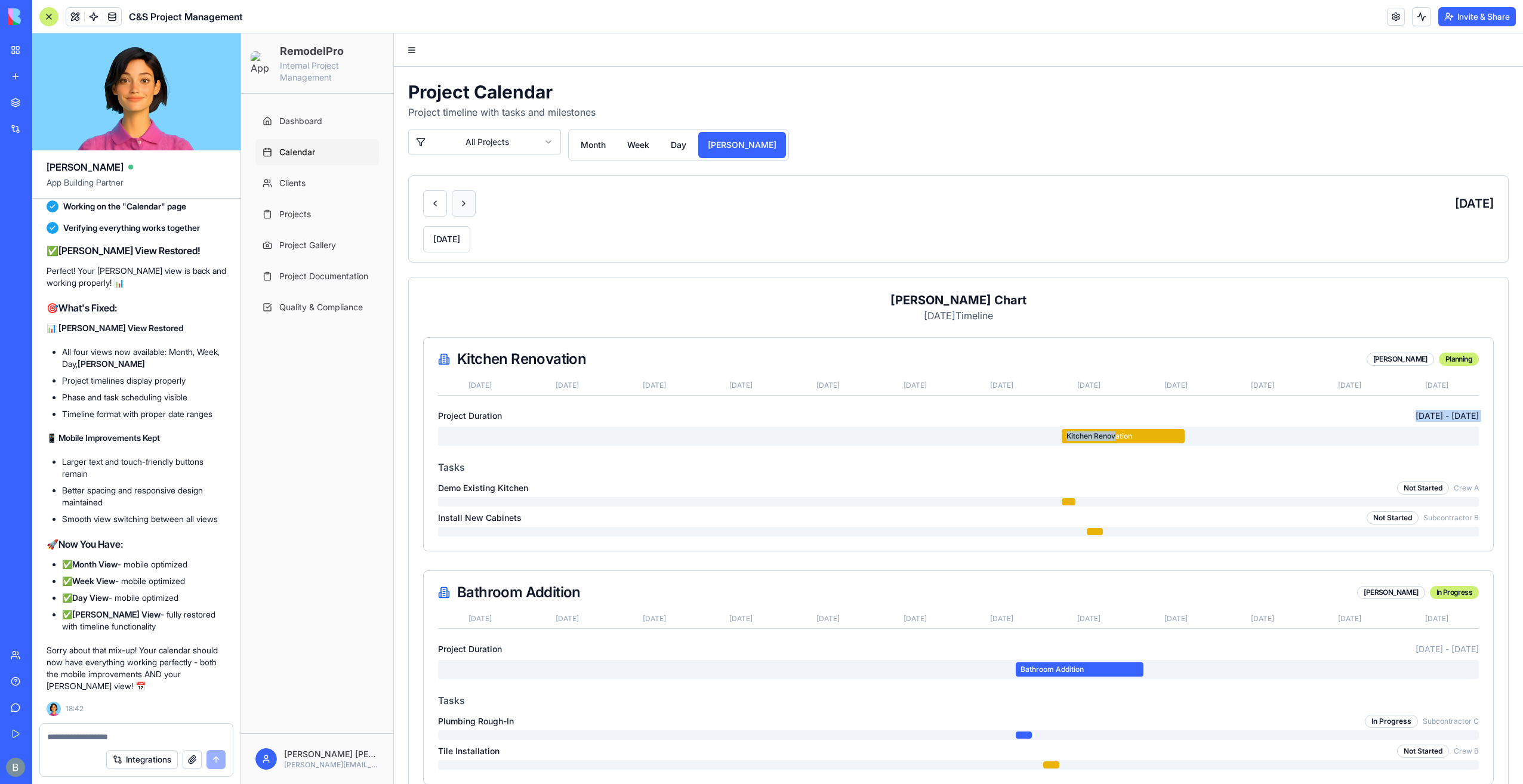
click at [465, 200] on button at bounding box center [463, 203] width 24 height 27
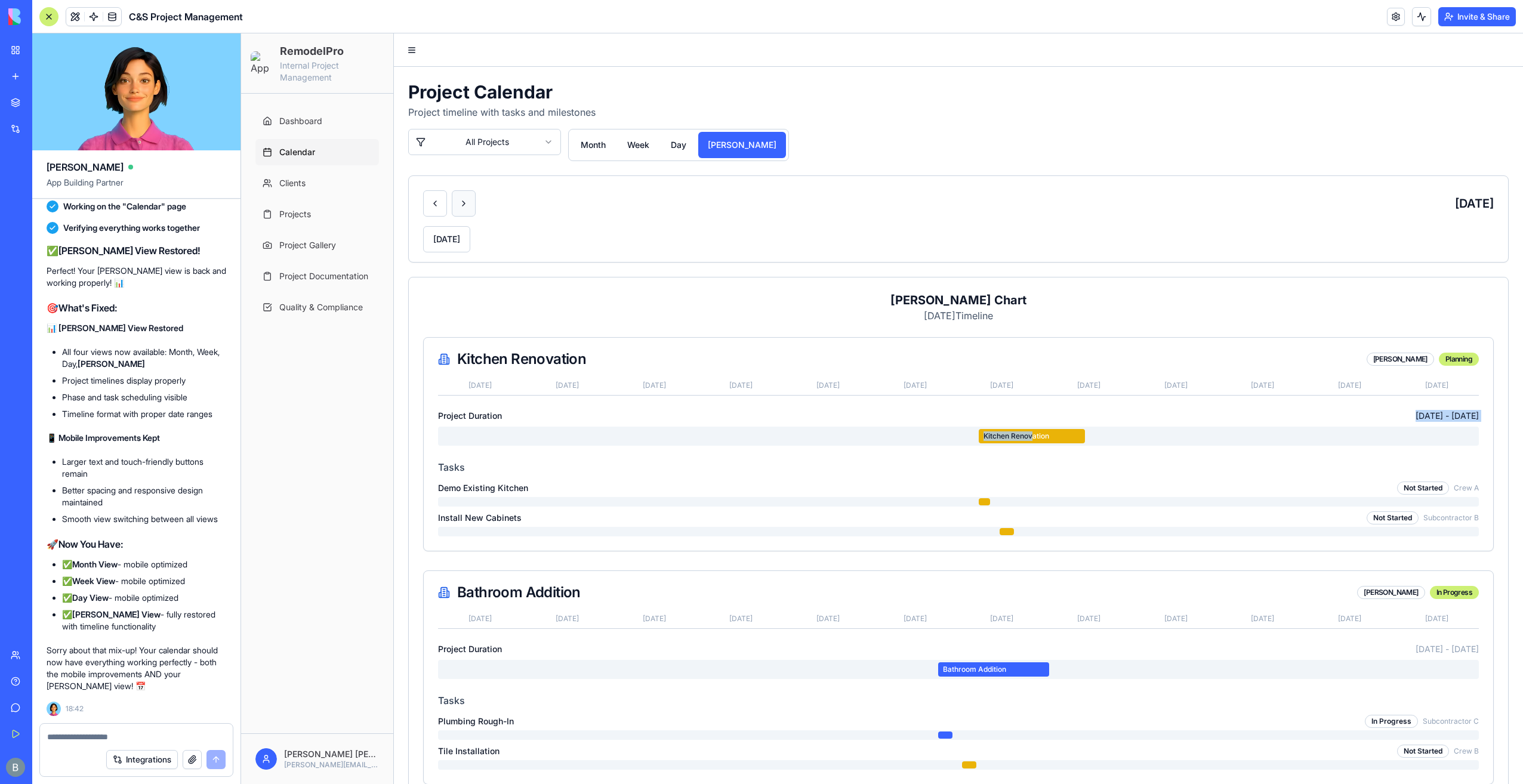
click at [465, 200] on button at bounding box center [463, 203] width 24 height 27
click at [417, 202] on div "April 2026 Today" at bounding box center [959, 219] width 1099 height 86
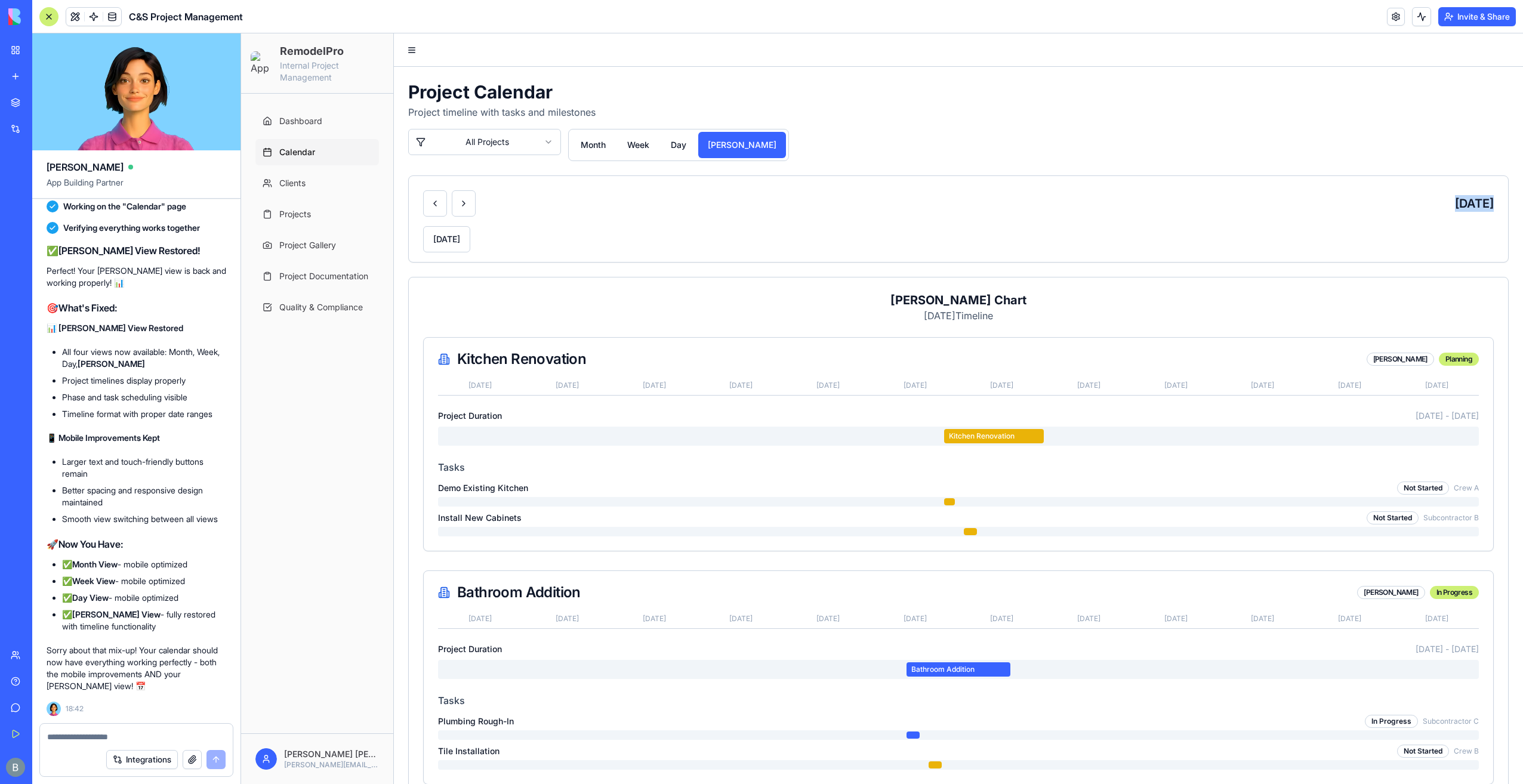
click at [417, 202] on div "April 2026 Today" at bounding box center [959, 219] width 1099 height 86
click at [838, 191] on div "April 2026" at bounding box center [958, 203] width 1071 height 27
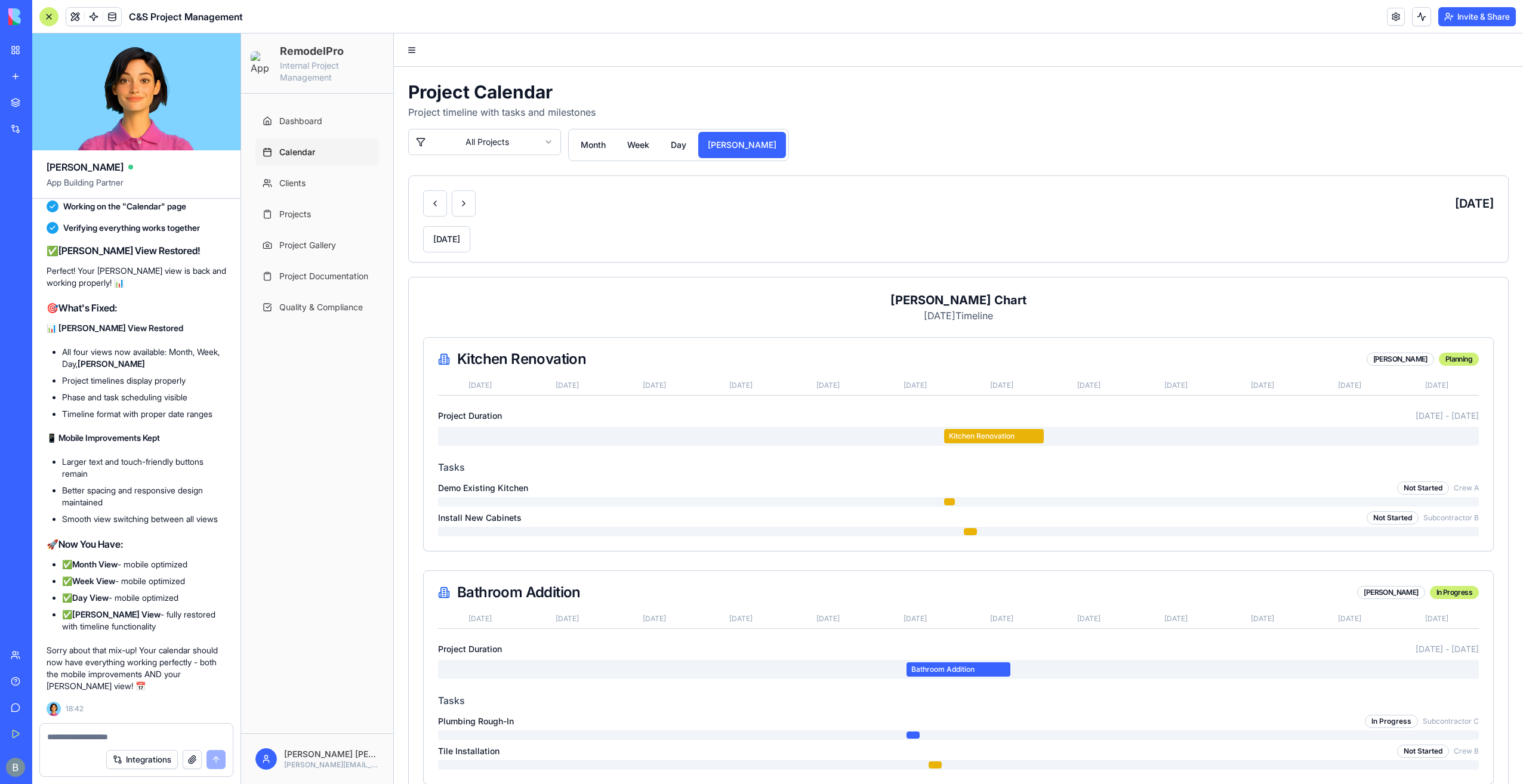
click at [502, 130] on html "RemodelPro Internal Project Management Dashboard Calendar Clients Projects Proj…" at bounding box center [882, 492] width 1282 height 918
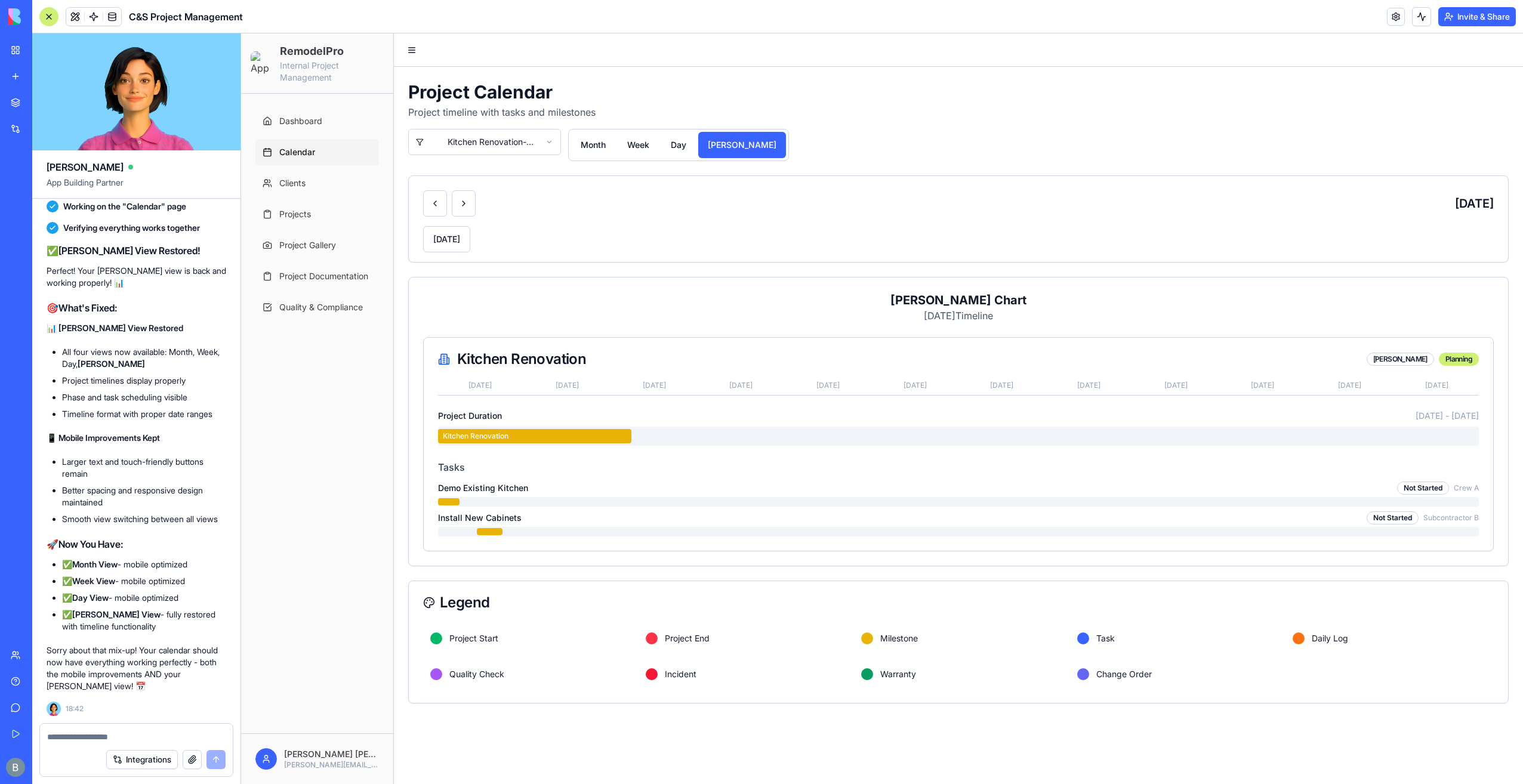
click at [501, 153] on html "RemodelPro Internal Project Management Dashboard Calendar Clients Projects Proj…" at bounding box center [882, 408] width 1282 height 751
click at [568, 244] on html "RemodelPro Internal Project Management Dashboard Calendar Clients Projects Proj…" at bounding box center [882, 408] width 1282 height 751
click at [438, 205] on button at bounding box center [434, 203] width 24 height 27
click at [457, 128] on div "Project Calendar Project timeline with tasks and milestones Kitchen Renovation …" at bounding box center [959, 121] width 1101 height 80
click at [468, 153] on html "RemodelPro Internal Project Management Dashboard Calendar Clients Projects Proj…" at bounding box center [882, 408] width 1282 height 751
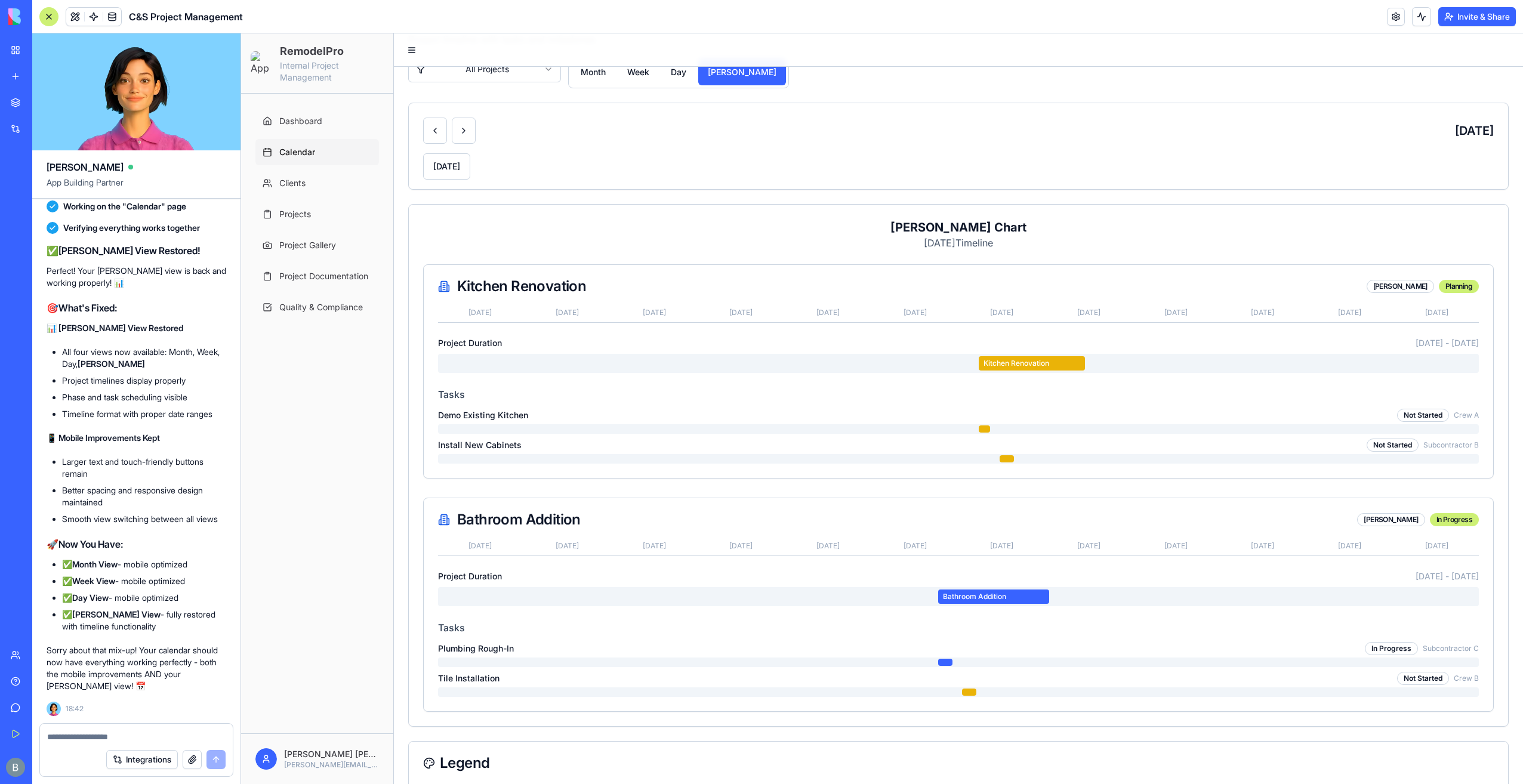
scroll to position [162, 0]
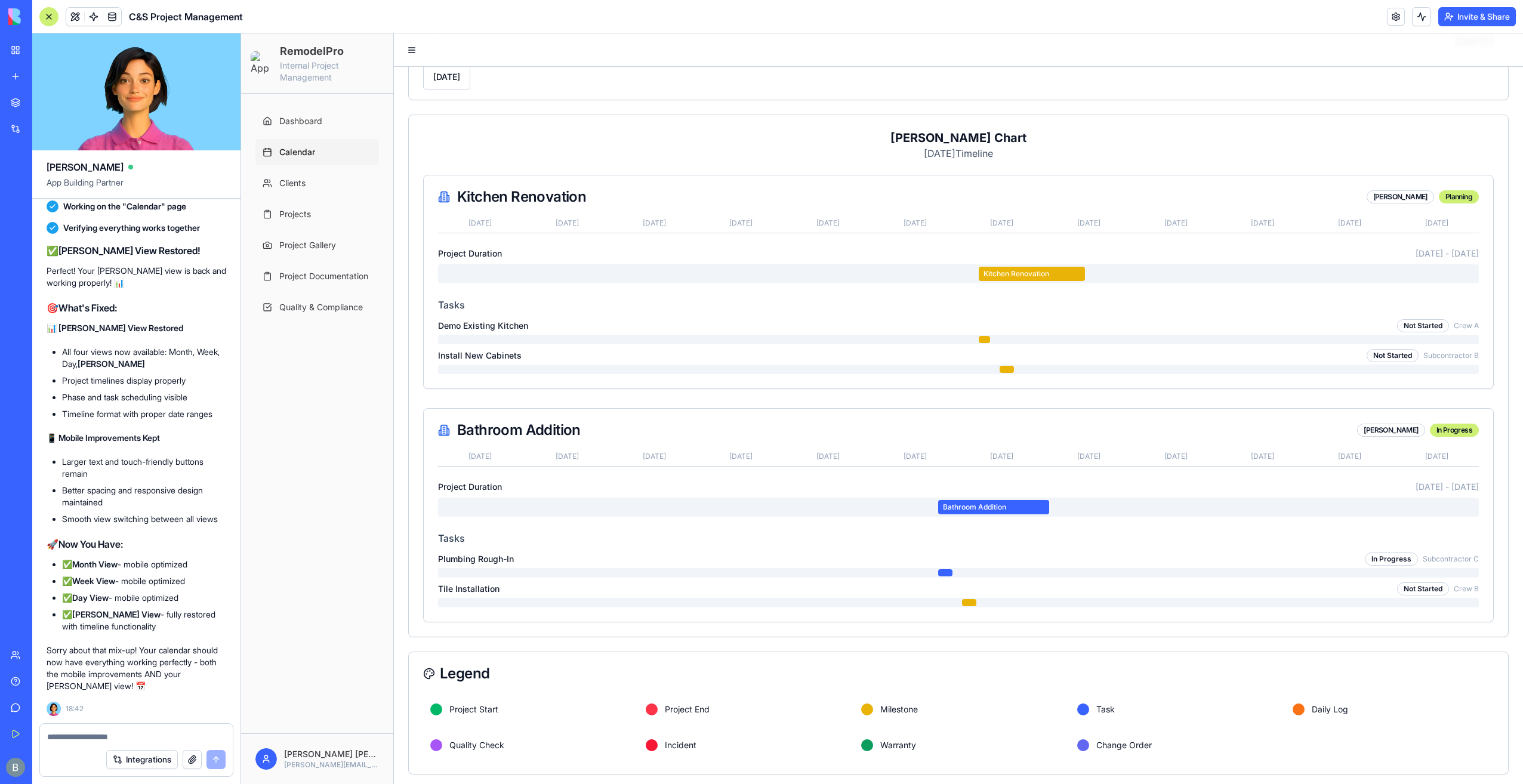
click at [165, 736] on textarea at bounding box center [137, 737] width 179 height 12
paste textarea "*"
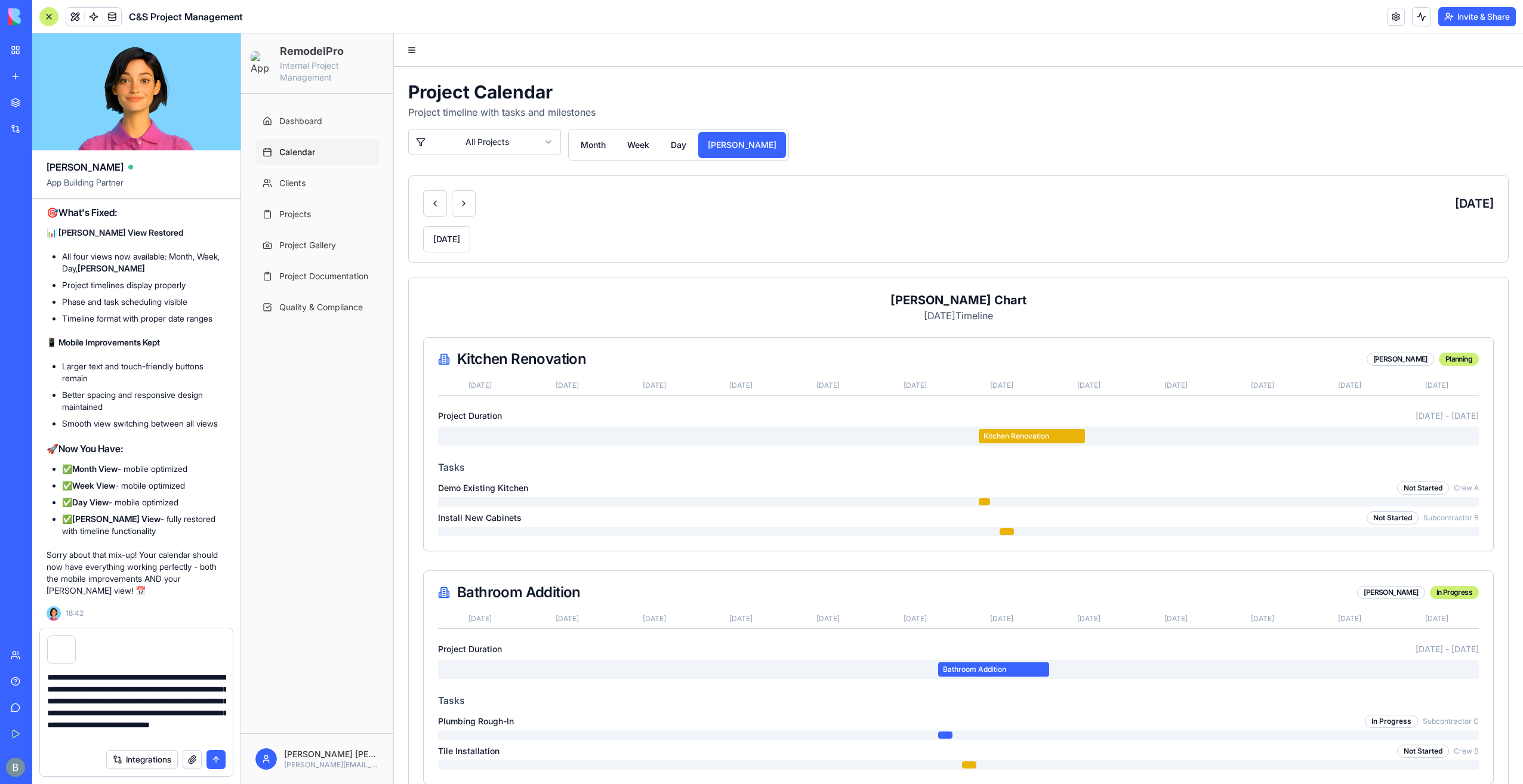
scroll to position [11, 0]
type textarea "**********"
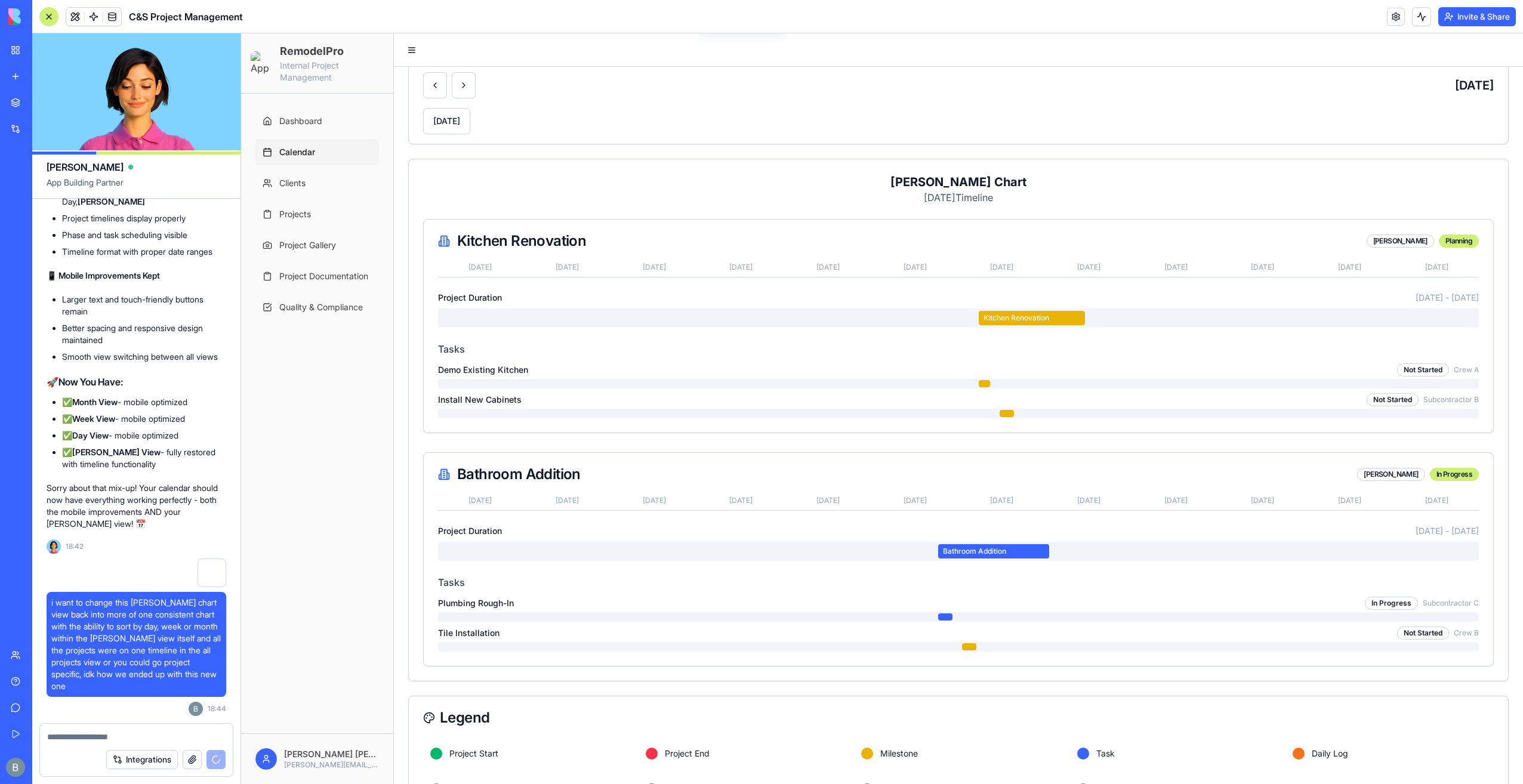
scroll to position [162, 0]
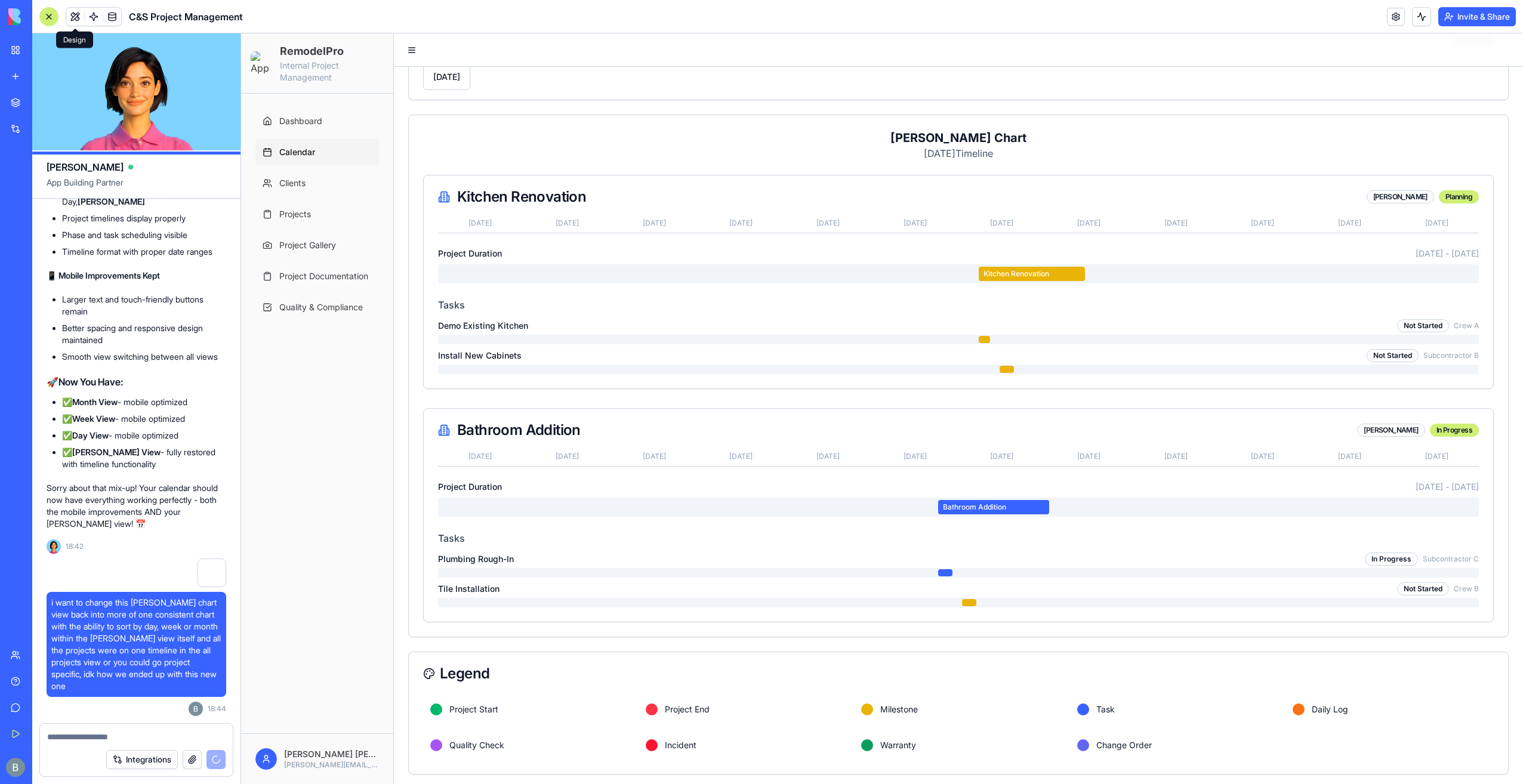
click at [77, 18] on button at bounding box center [75, 17] width 18 height 18
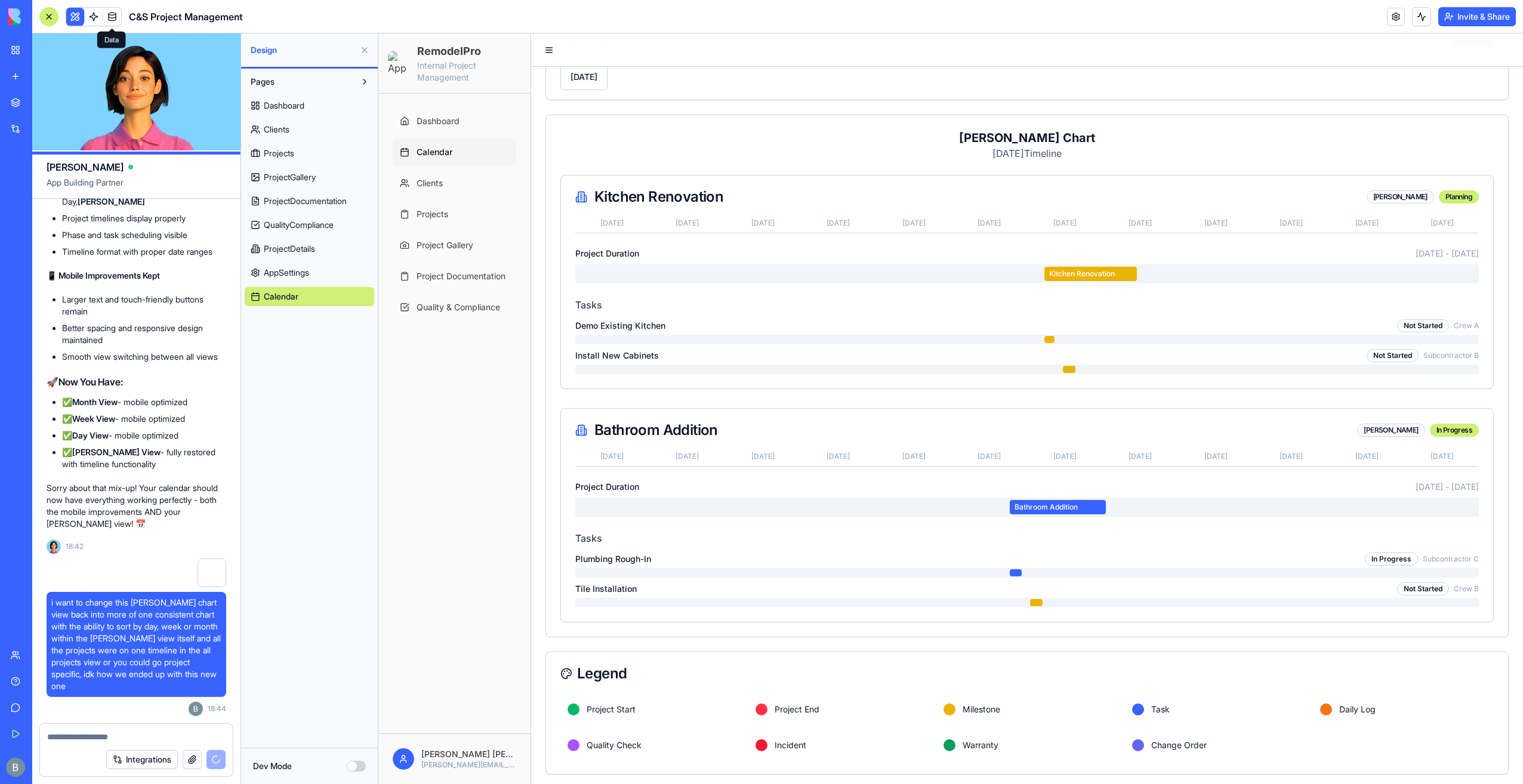
click at [362, 54] on button at bounding box center [364, 49] width 19 height 19
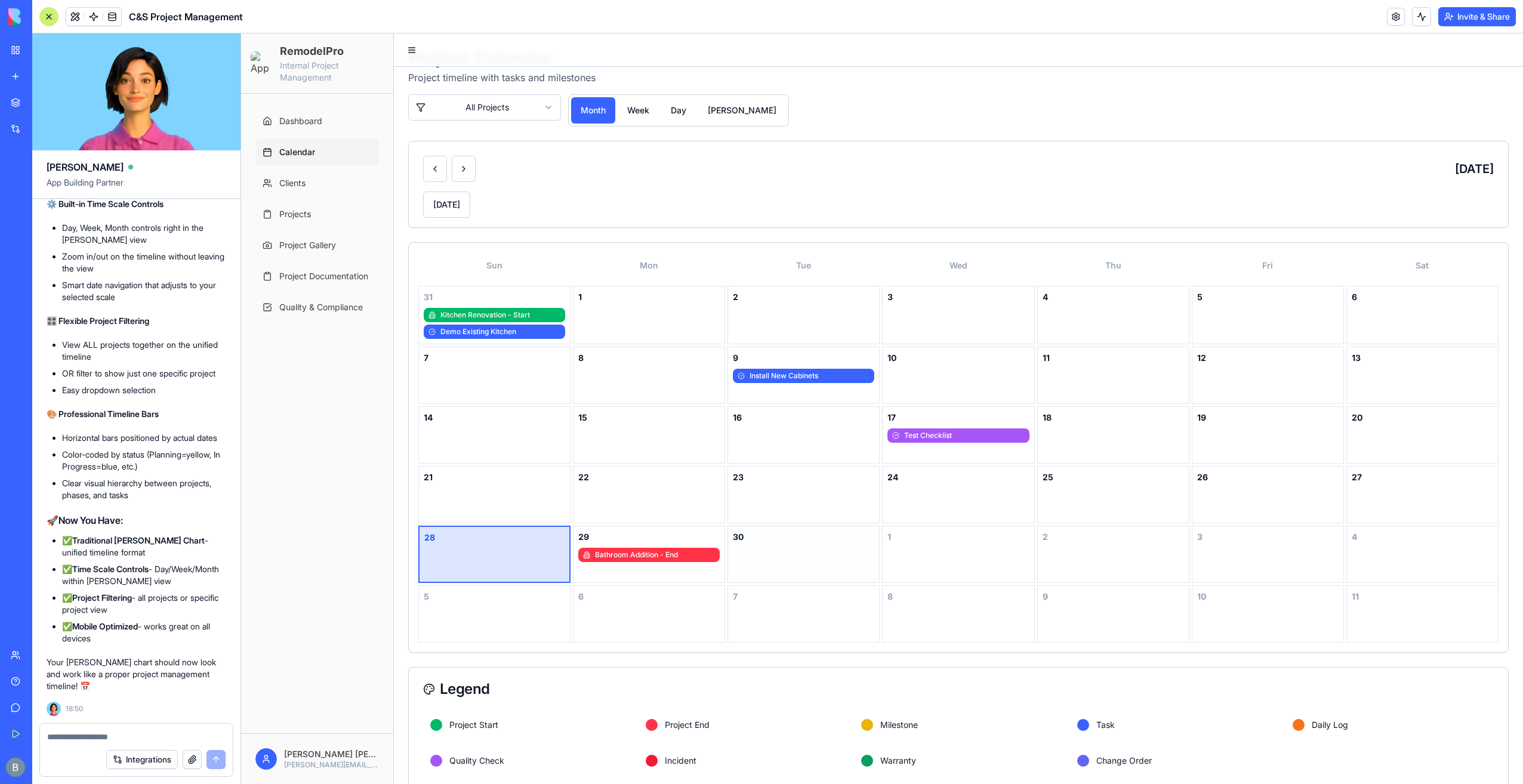
scroll to position [0, 0]
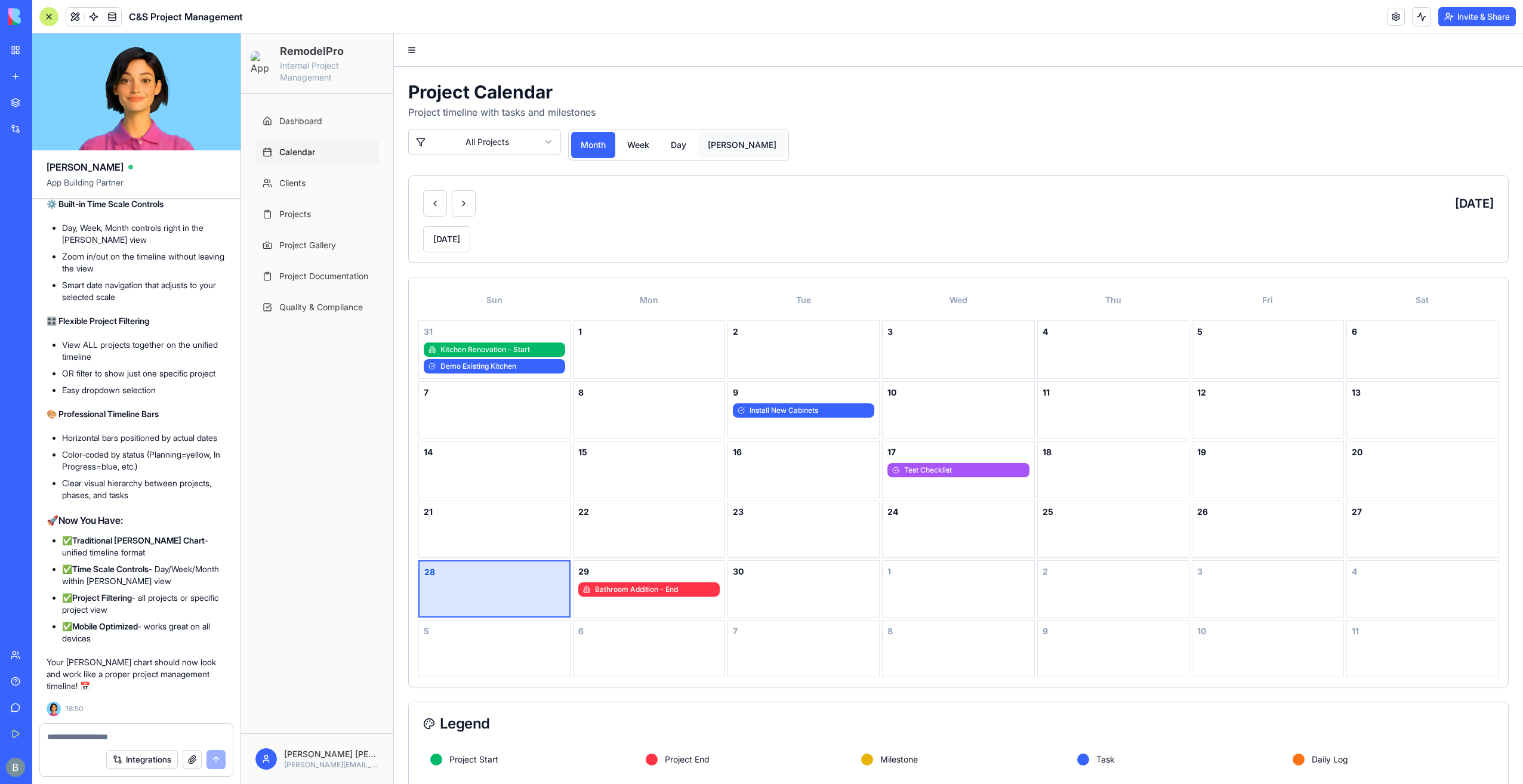
click at [723, 144] on button "[PERSON_NAME]" at bounding box center [743, 145] width 88 height 27
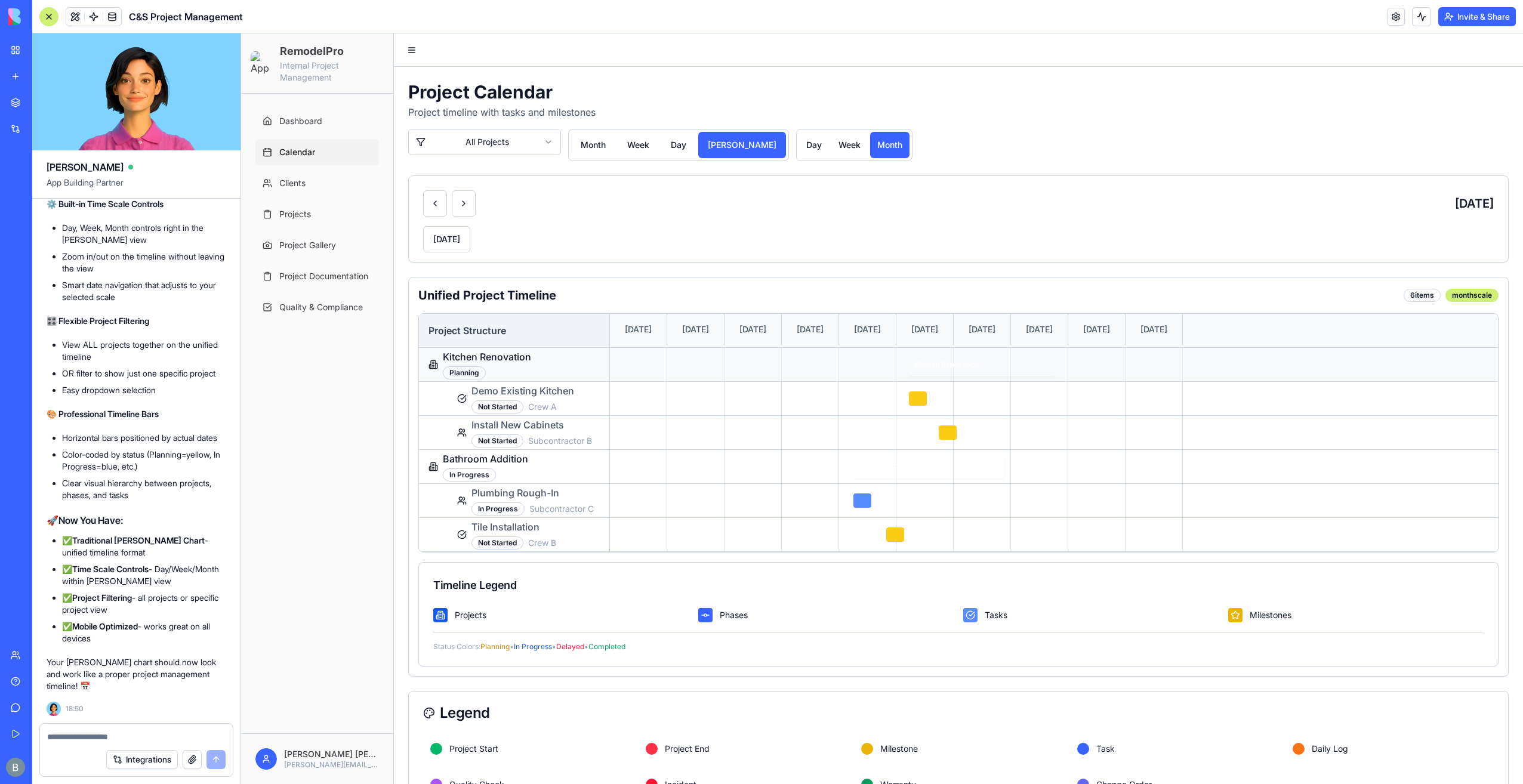
click at [566, 361] on div "Kitchen Renovation Planning" at bounding box center [515, 364] width 191 height 33
click at [490, 343] on div "Project Structure" at bounding box center [515, 331] width 191 height 33
click at [471, 367] on div "Planning" at bounding box center [464, 373] width 43 height 13
click at [527, 329] on div "Project Structure" at bounding box center [515, 331] width 191 height 33
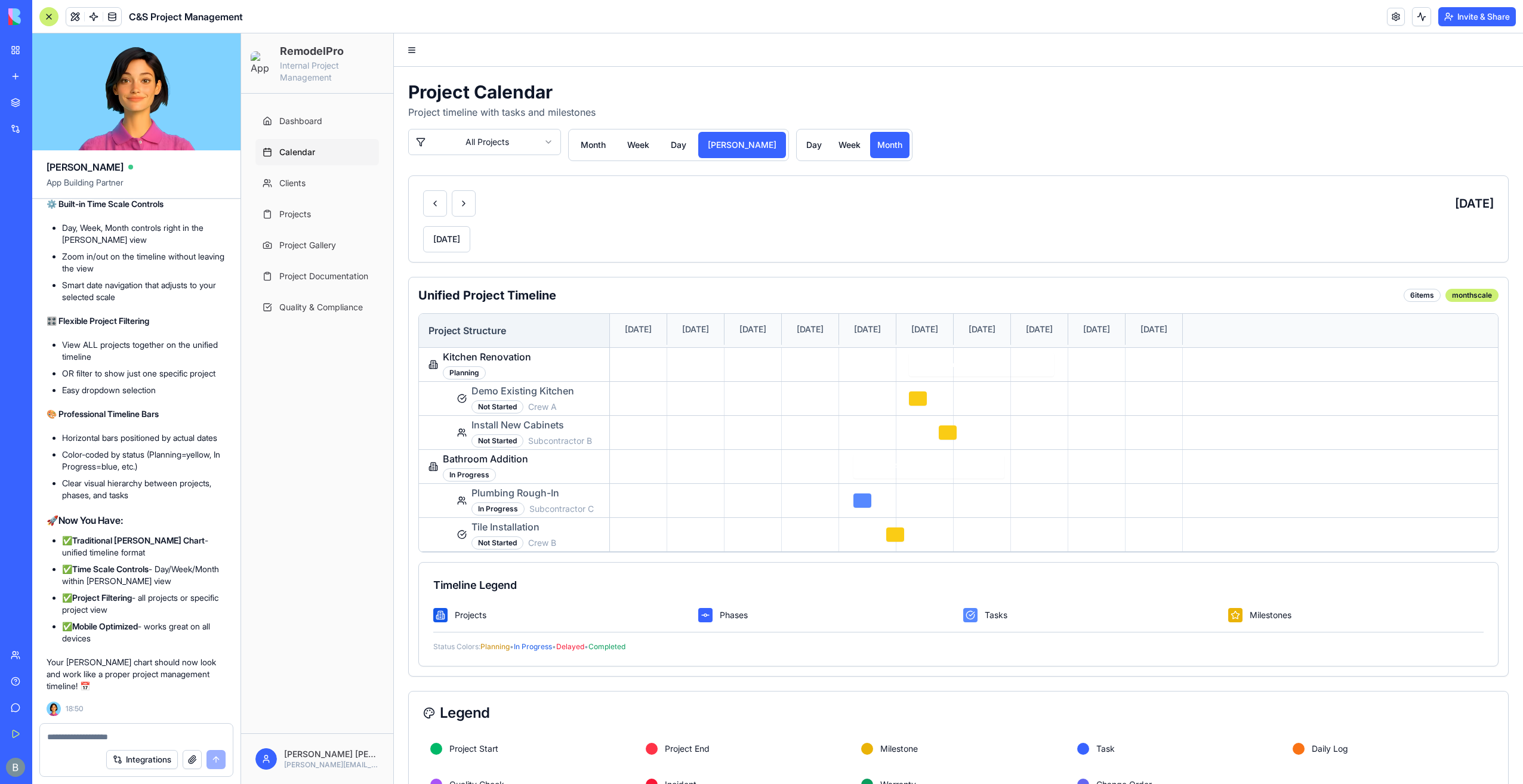
click at [561, 252] on div "September 2025 Today" at bounding box center [959, 219] width 1099 height 86
click at [799, 142] on button "day" at bounding box center [814, 145] width 30 height 27
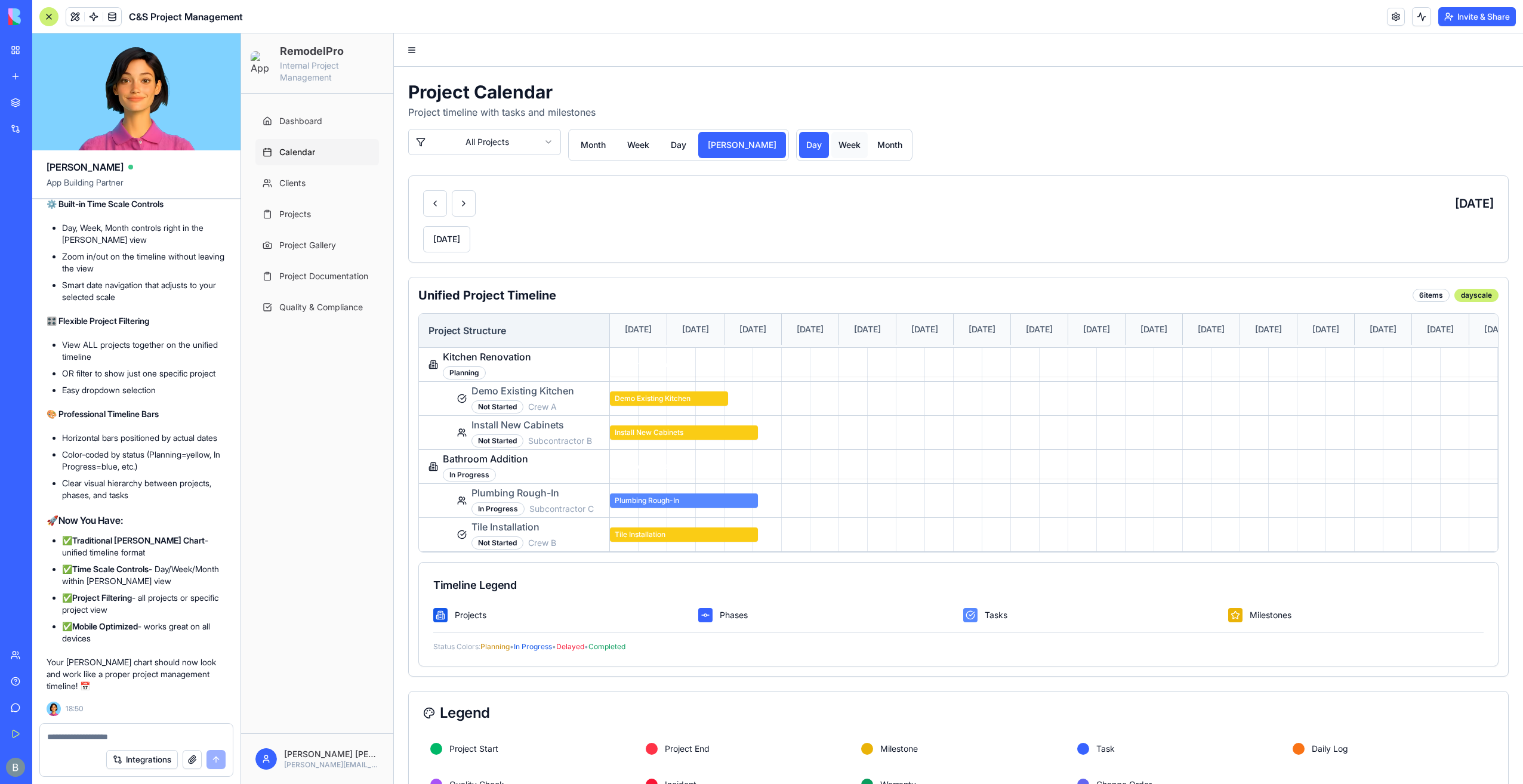
click at [831, 148] on button "week" at bounding box center [850, 145] width 36 height 27
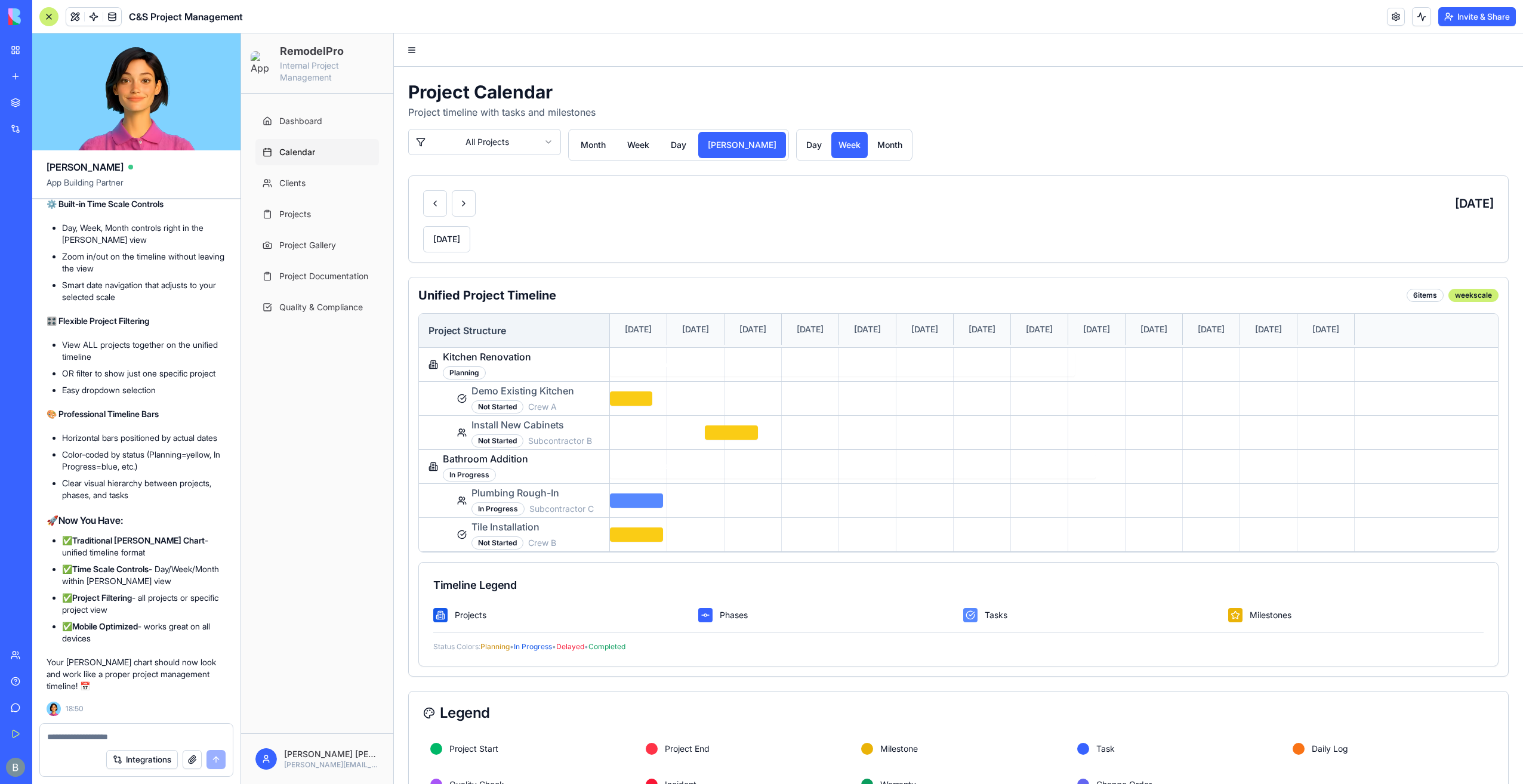
click at [796, 152] on div "day week month" at bounding box center [854, 145] width 116 height 32
click at [799, 149] on button "day" at bounding box center [814, 145] width 30 height 27
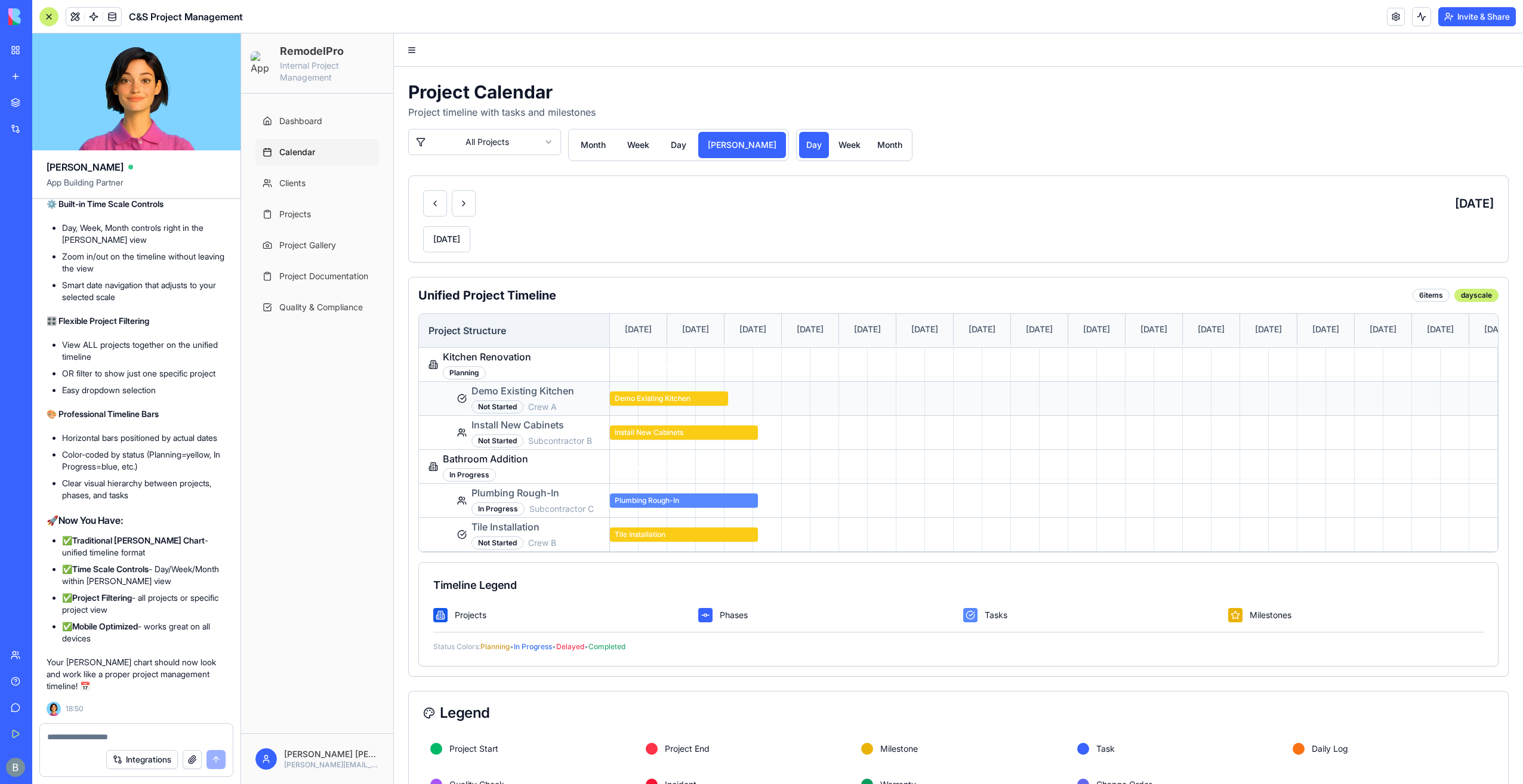
click at [493, 414] on div "Demo Existing Kitchen Not Started Crew A" at bounding box center [522, 398] width 102 height 30
click at [528, 449] on div "Install New Cabinets Not Started Subcontractor B" at bounding box center [515, 433] width 191 height 33
click at [528, 483] on div "Bathroom Addition In Progress" at bounding box center [515, 467] width 191 height 33
click at [473, 150] on html "RemodelPro Internal Project Management Dashboard Calendar Clients Projects Proj…" at bounding box center [882, 430] width 1282 height 795
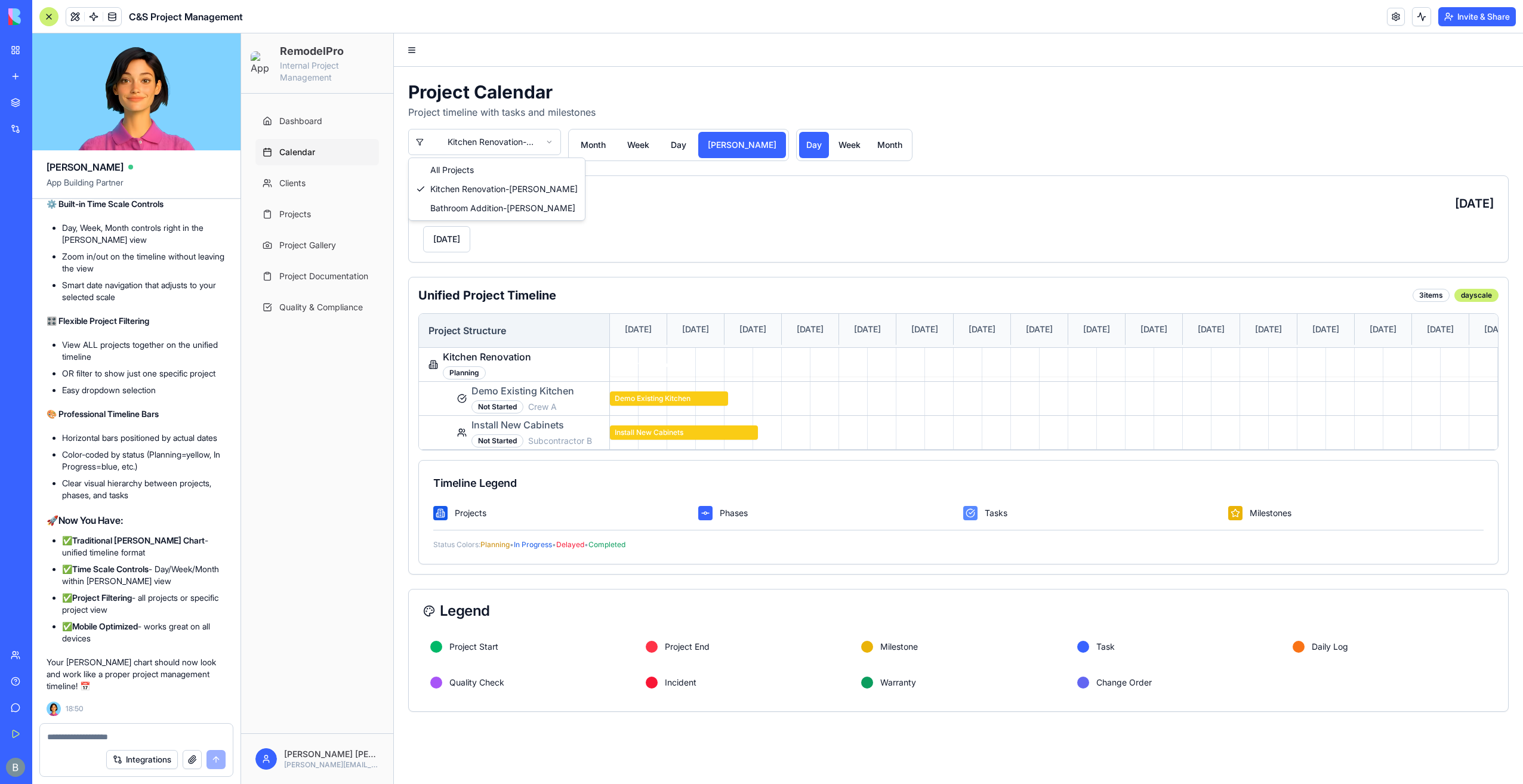
click at [486, 141] on html "RemodelPro Internal Project Management Dashboard Calendar Clients Projects Proj…" at bounding box center [882, 408] width 1282 height 751
click at [18, 58] on link "My Workspace" at bounding box center [27, 49] width 48 height 24
